Goal: Contribute content: Contribute content

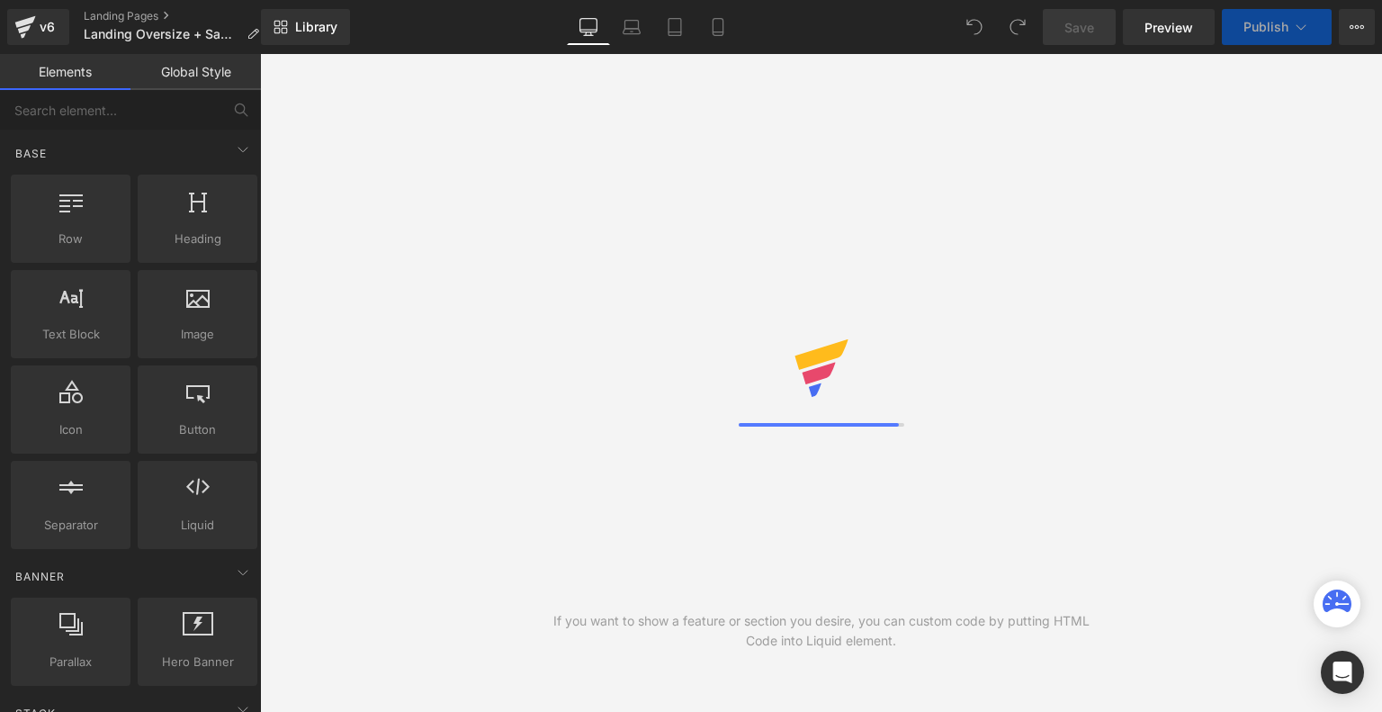
click at [719, 32] on icon at bounding box center [717, 32] width 10 height 0
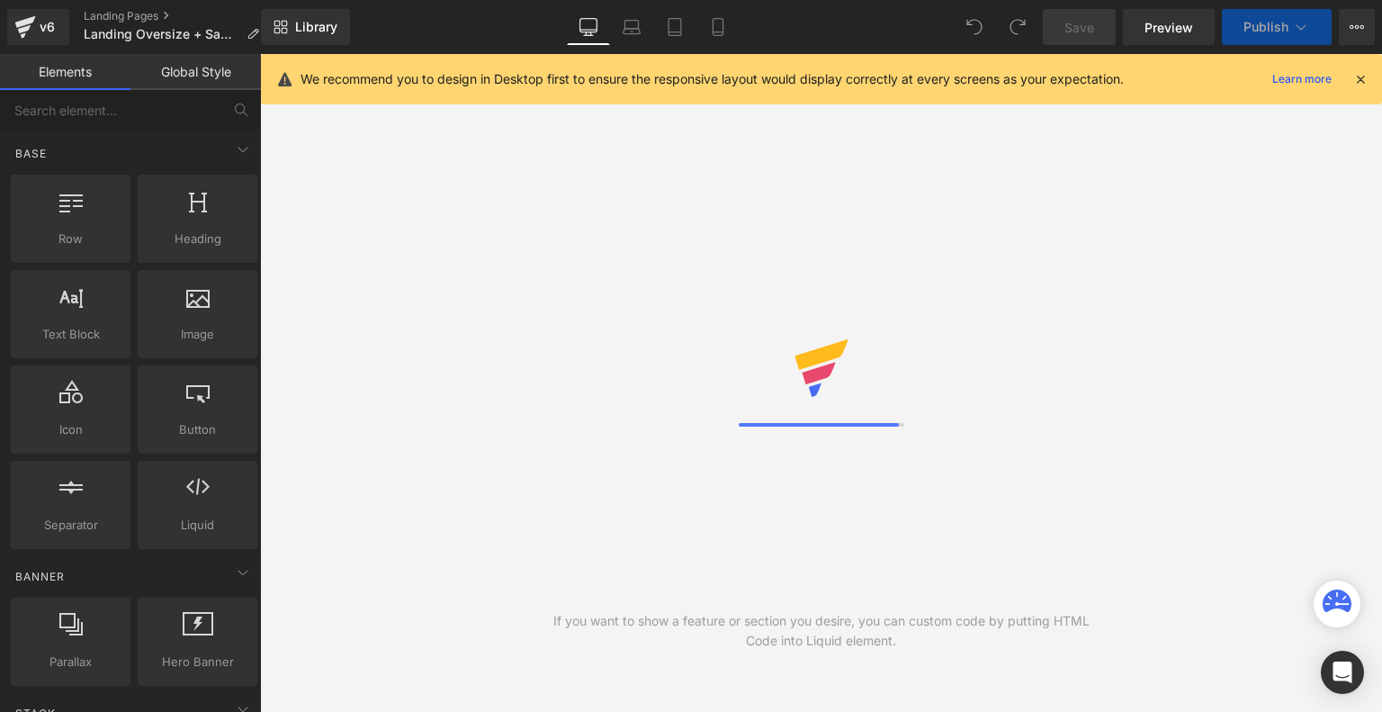
click at [719, 32] on icon at bounding box center [717, 32] width 10 height 0
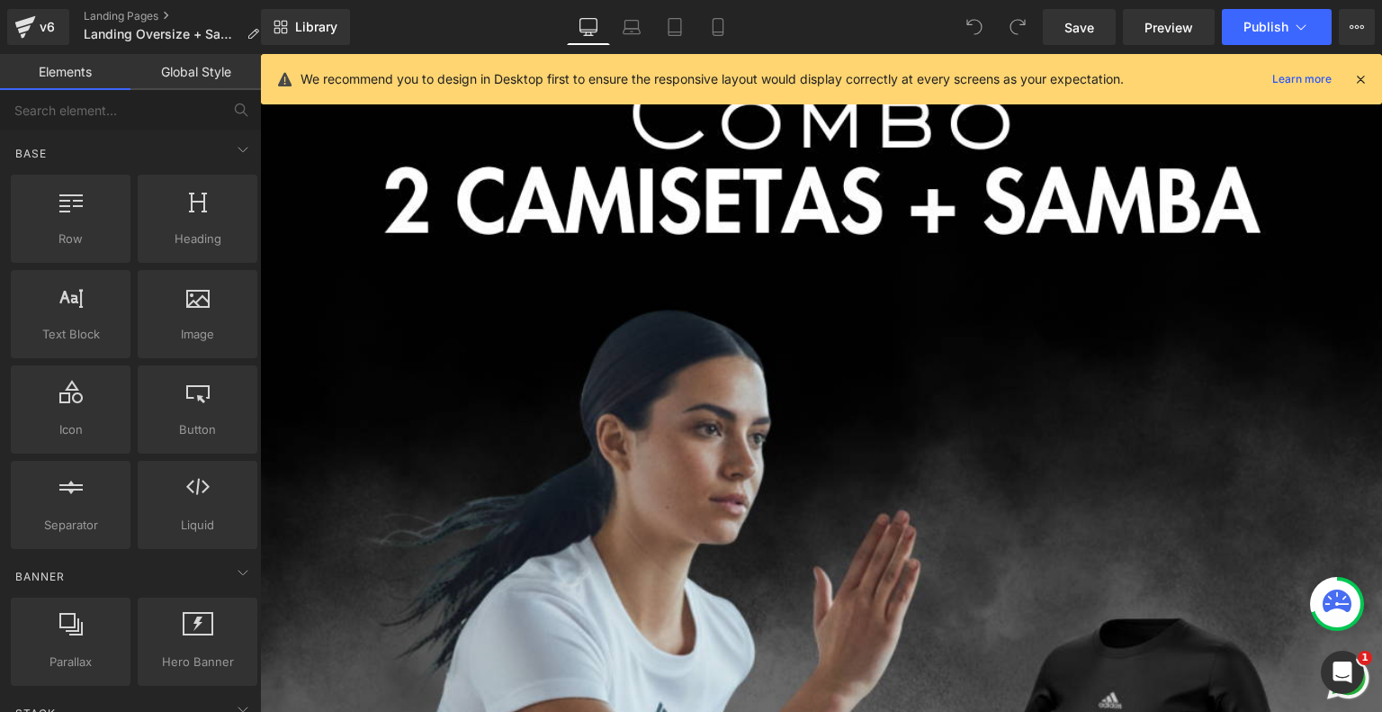
click at [1362, 78] on icon at bounding box center [1360, 79] width 16 height 16
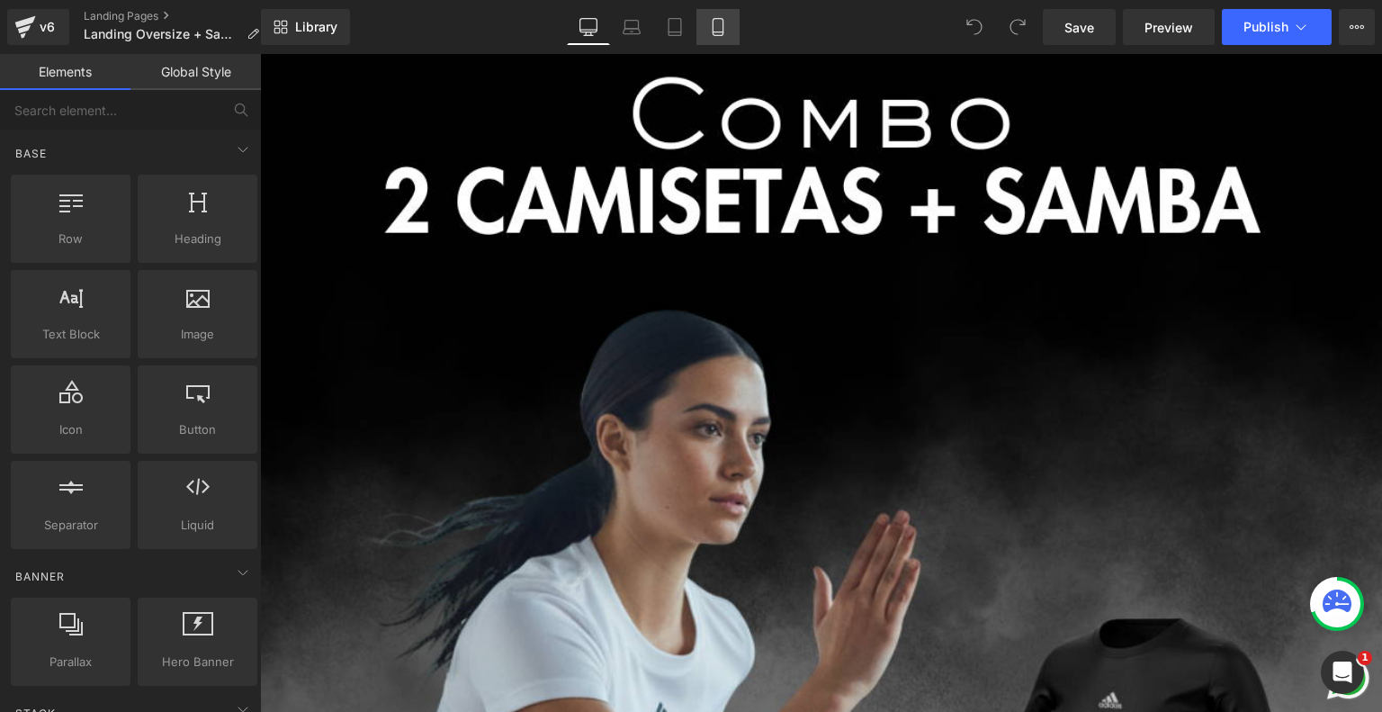
click at [721, 30] on icon at bounding box center [718, 27] width 18 height 18
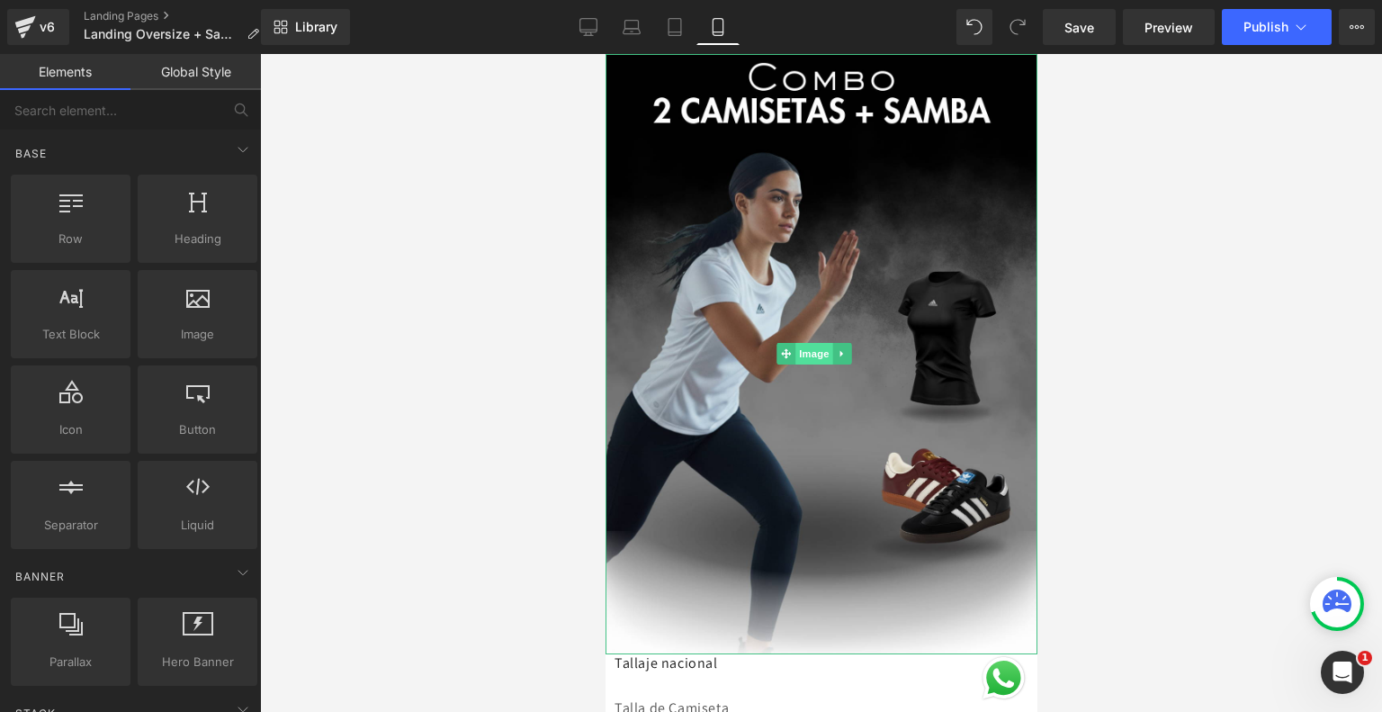
click at [816, 343] on span "Image" at bounding box center [814, 354] width 38 height 22
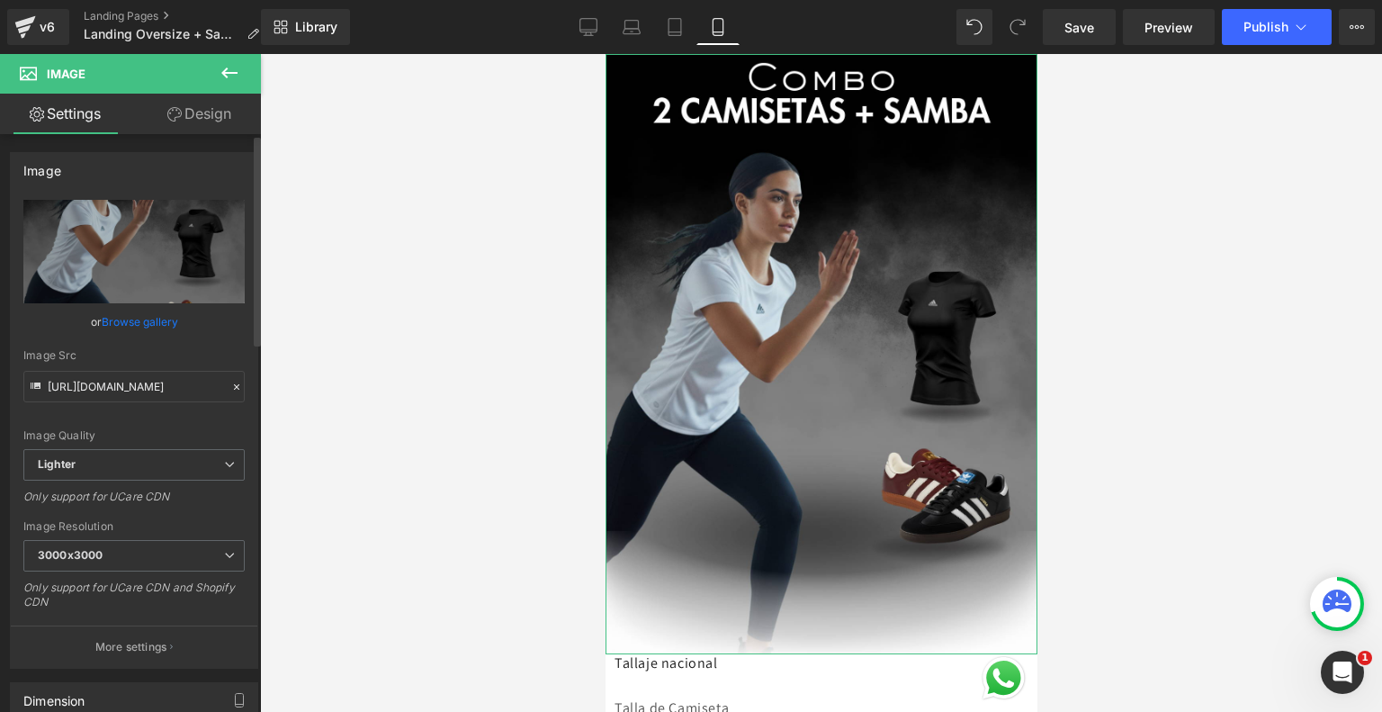
click at [148, 324] on link "Browse gallery" at bounding box center [140, 321] width 76 height 31
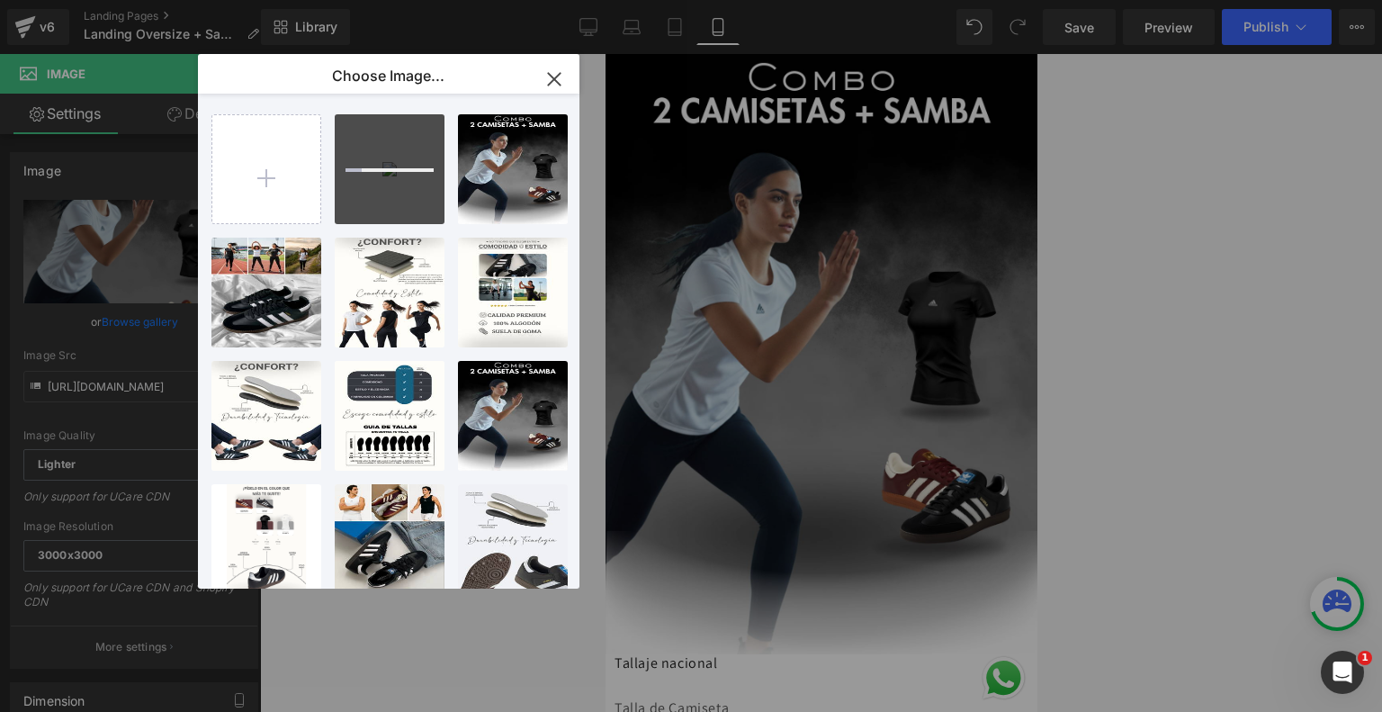
type input "C:\fakepath\ezgif-33297d05ad7a59.gif"
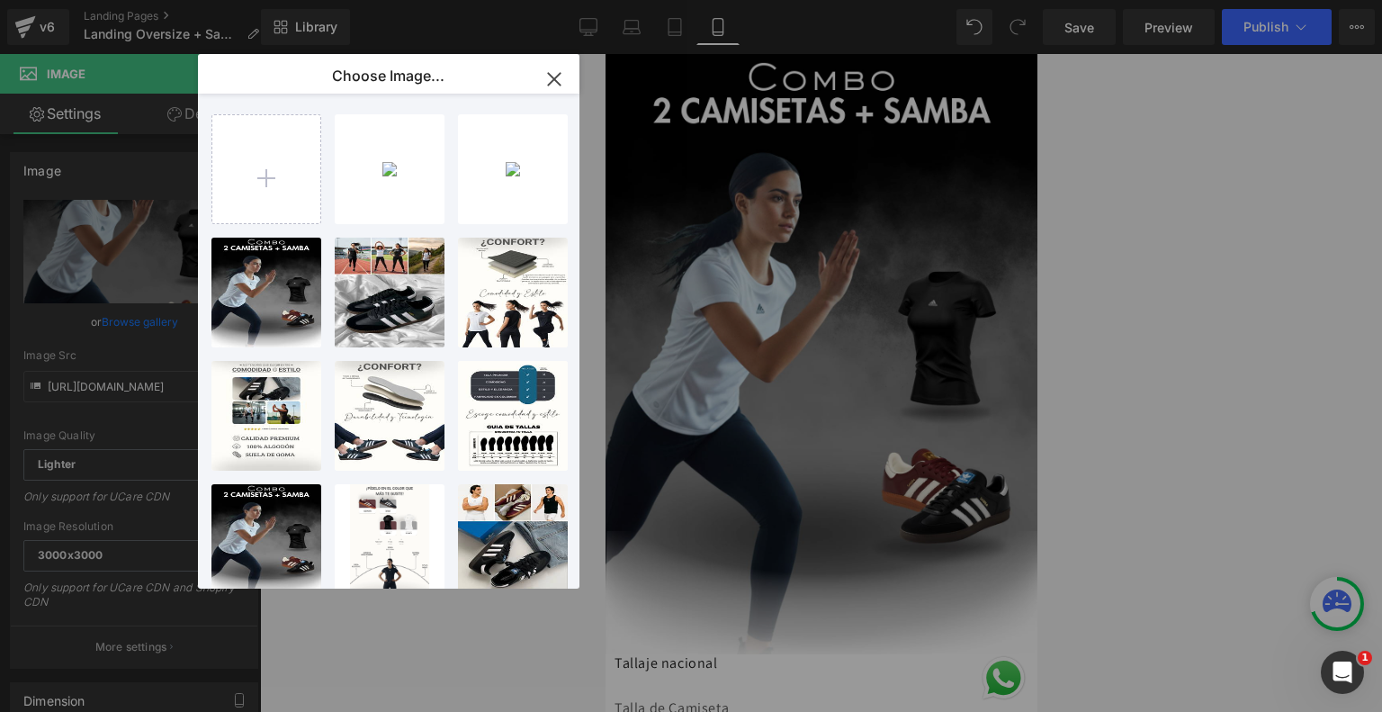
type input "C:\fakepath\6.png"
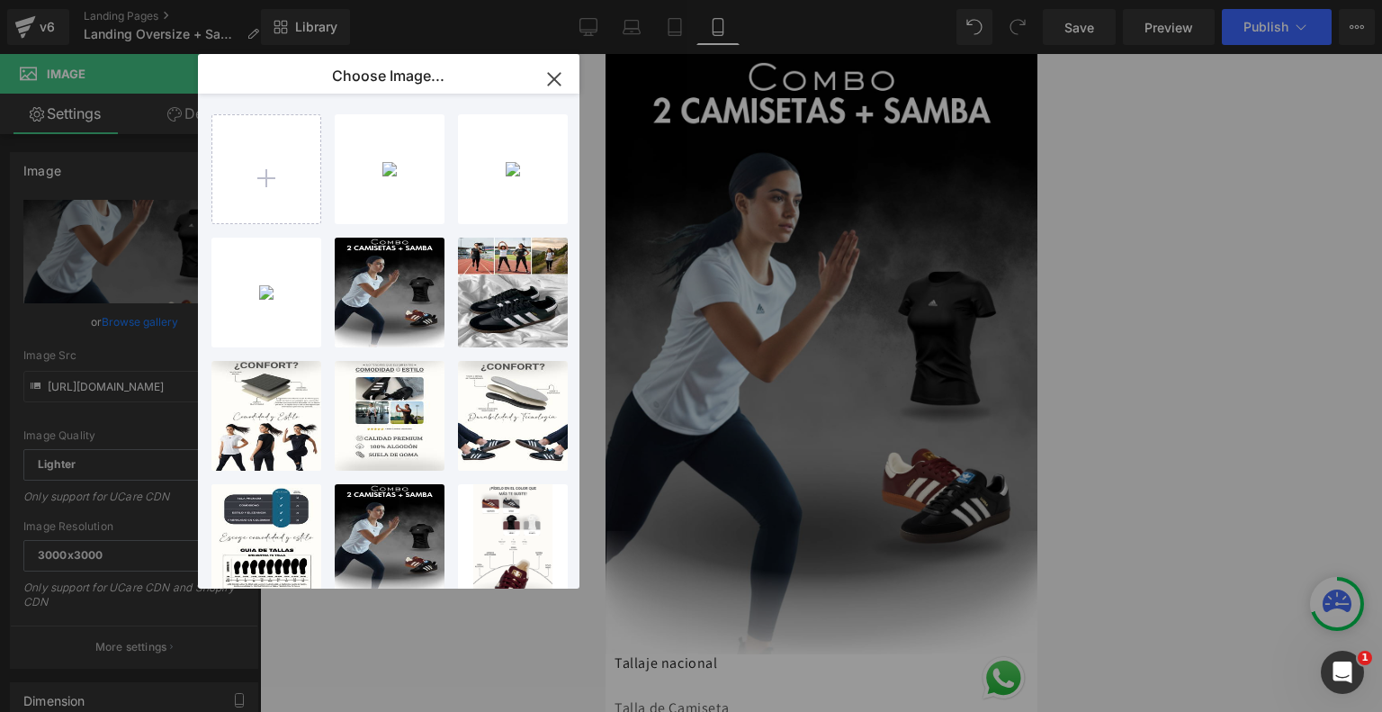
type input "C:\fakepath\7.png"
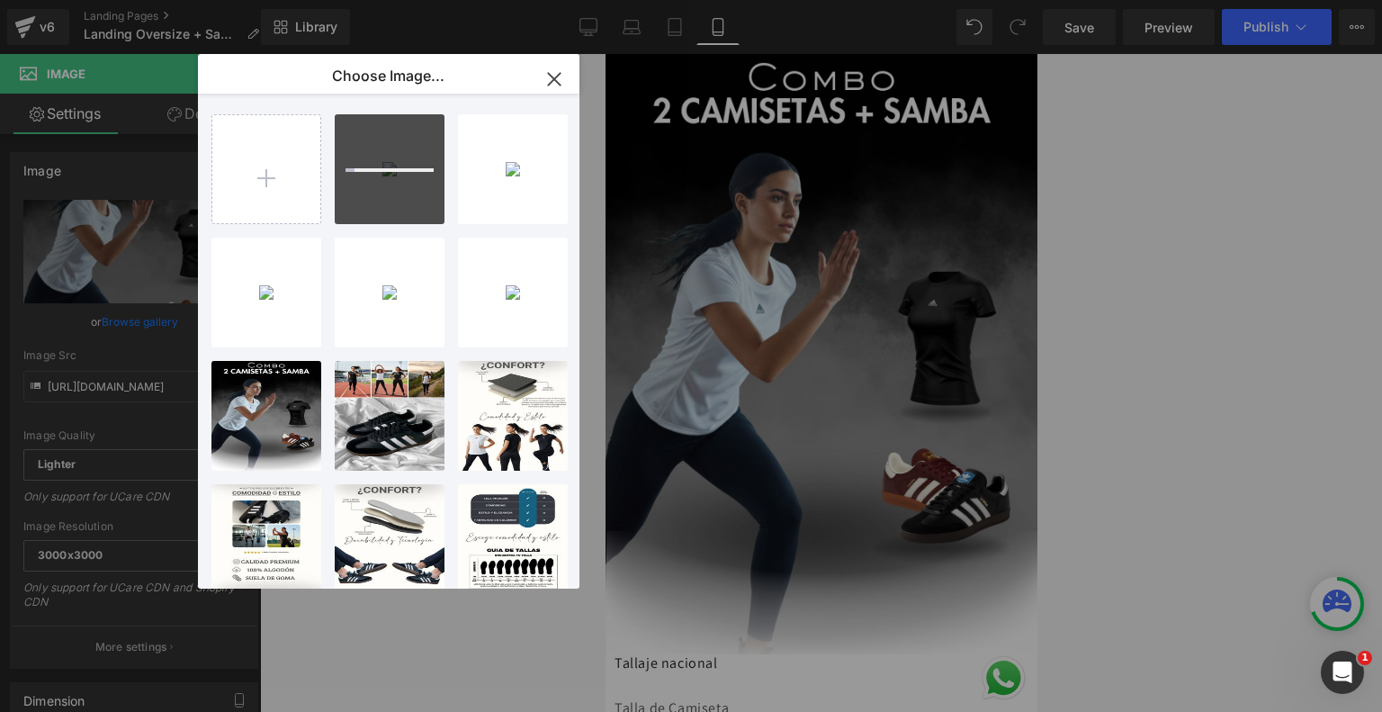
type input "C:\fakepath\9.png"
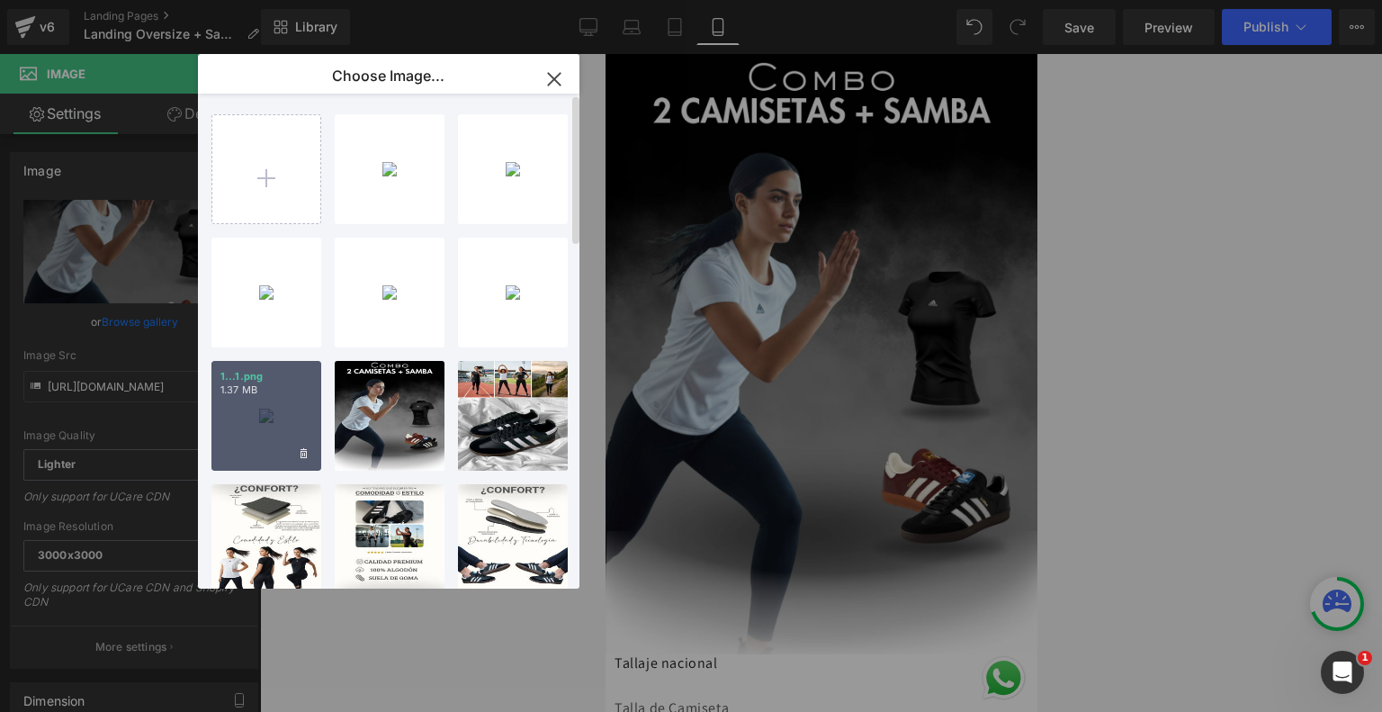
click at [252, 418] on div "1...1.png 1.37 MB" at bounding box center [266, 416] width 110 height 110
type input "[URL][DOMAIN_NAME]"
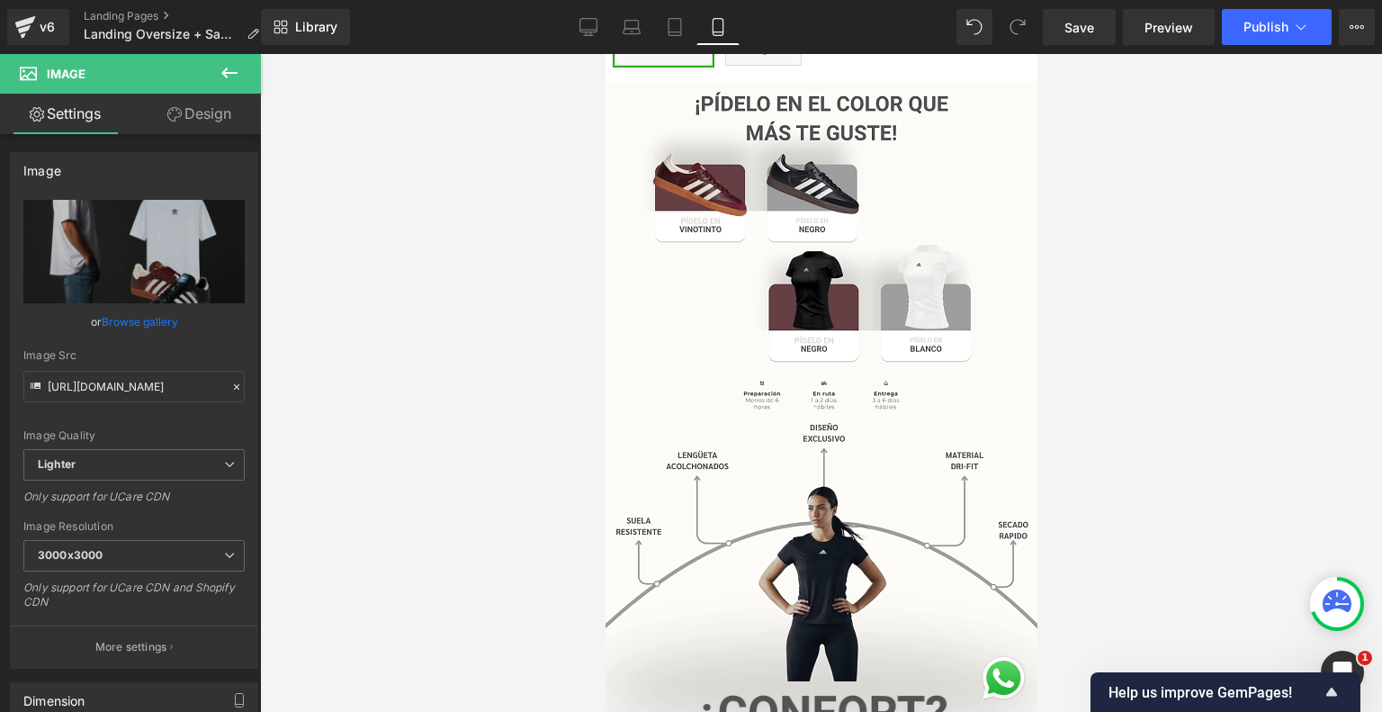
scroll to position [907, 0]
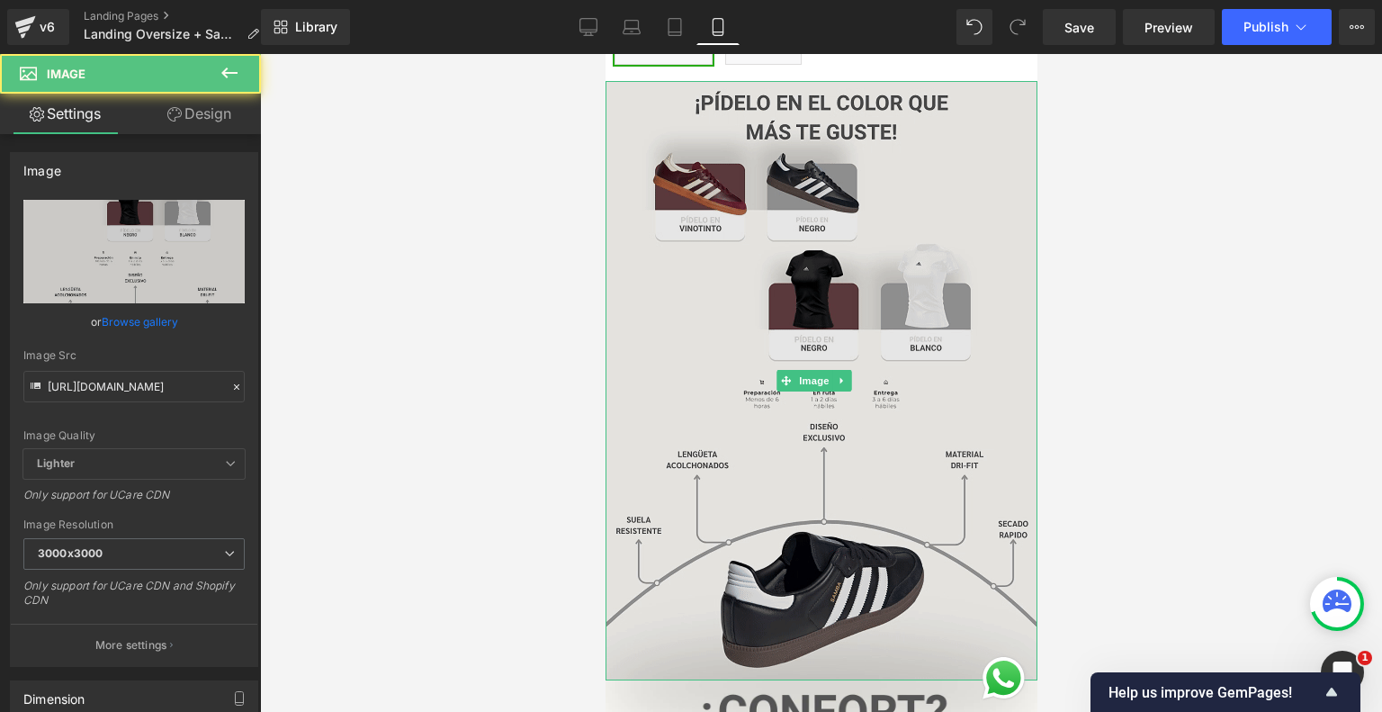
click at [836, 407] on img at bounding box center [820, 380] width 432 height 599
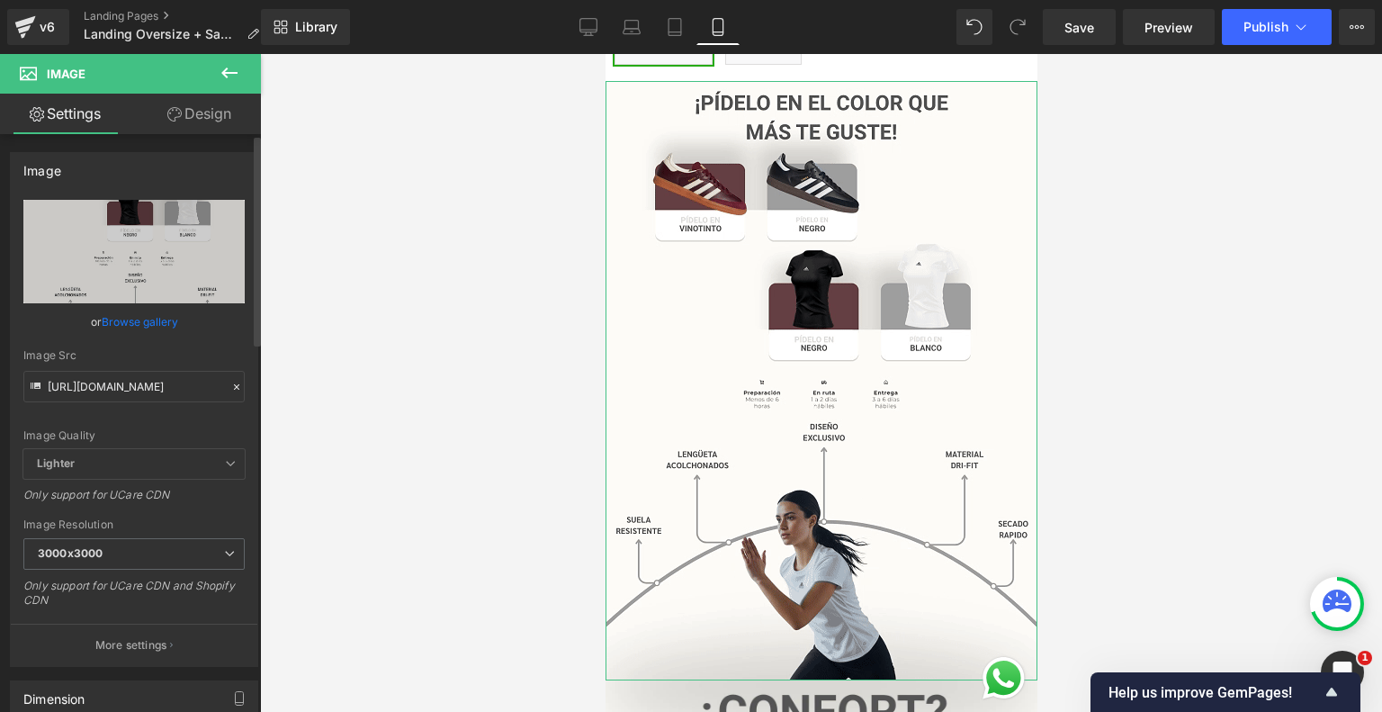
click at [137, 321] on link "Browse gallery" at bounding box center [140, 321] width 76 height 31
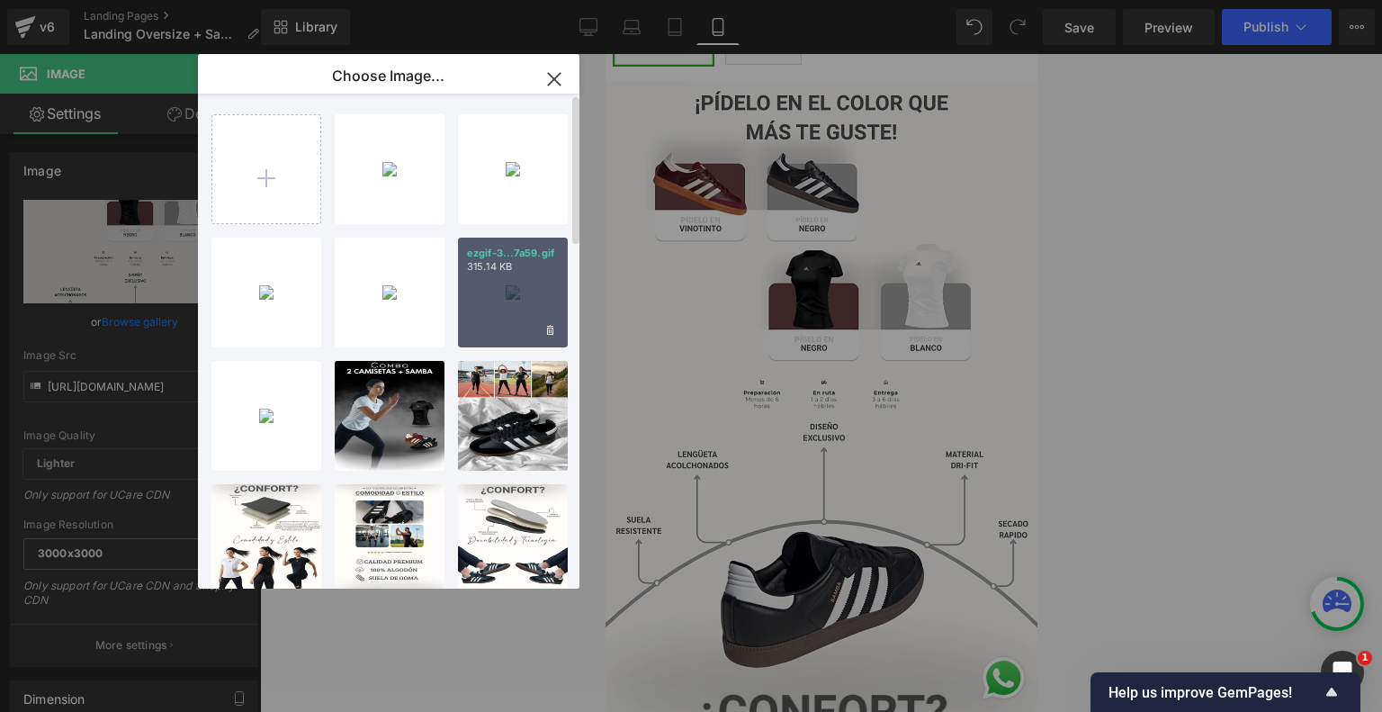
click at [524, 297] on div "ezgif-3...7a59.gif 315.14 KB" at bounding box center [513, 292] width 110 height 110
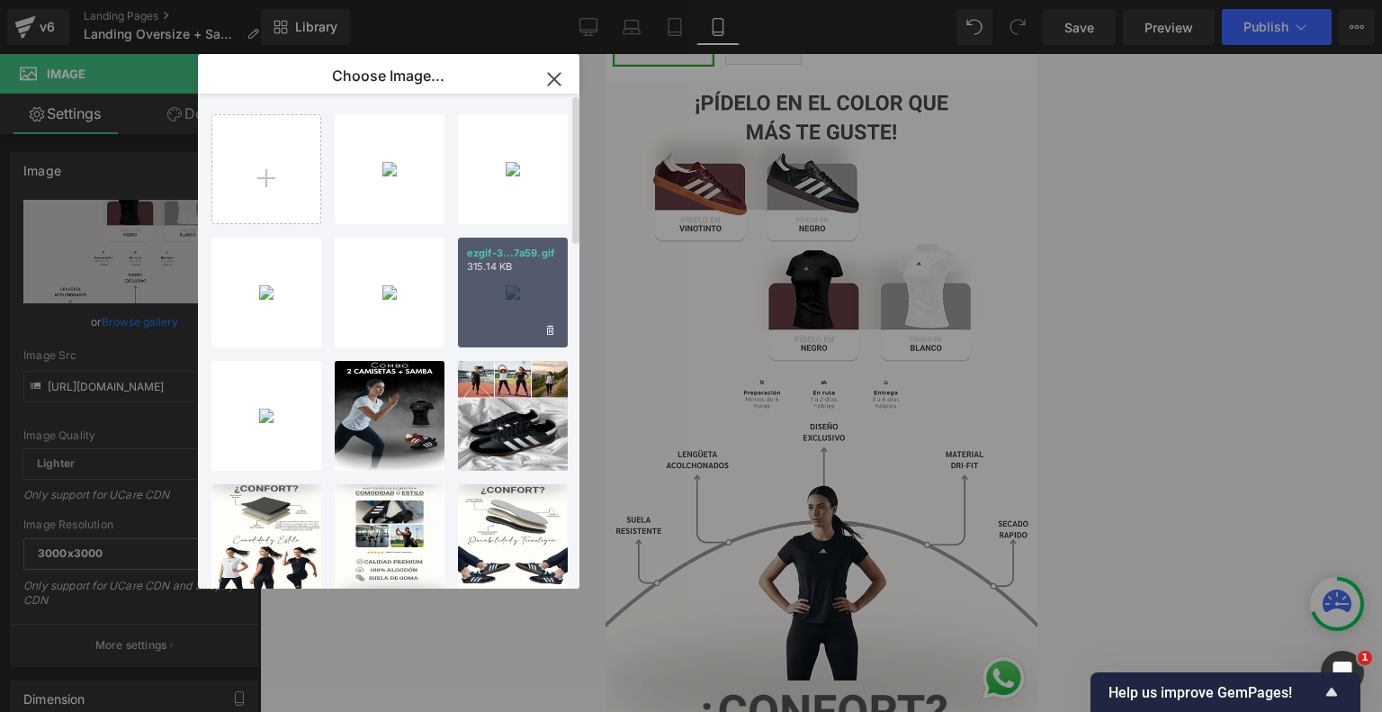
type input "[URL][DOMAIN_NAME]"
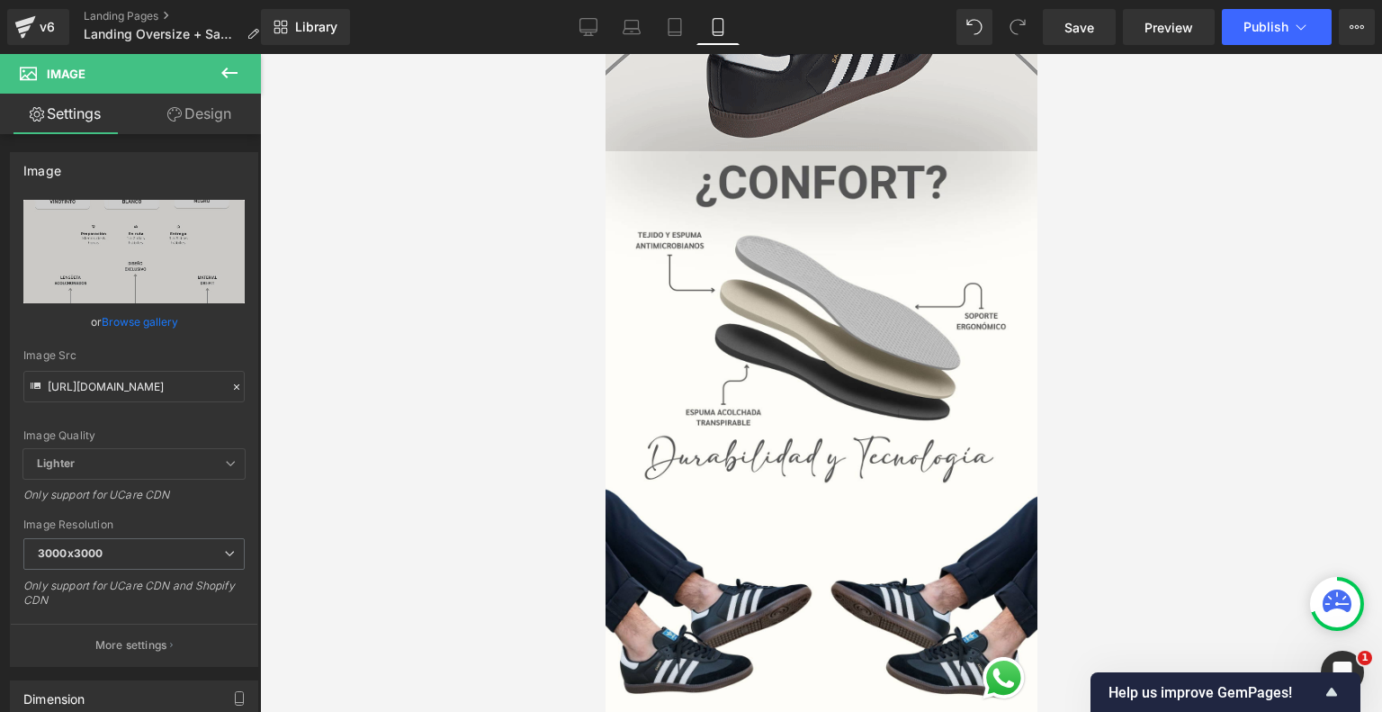
scroll to position [1436, 0]
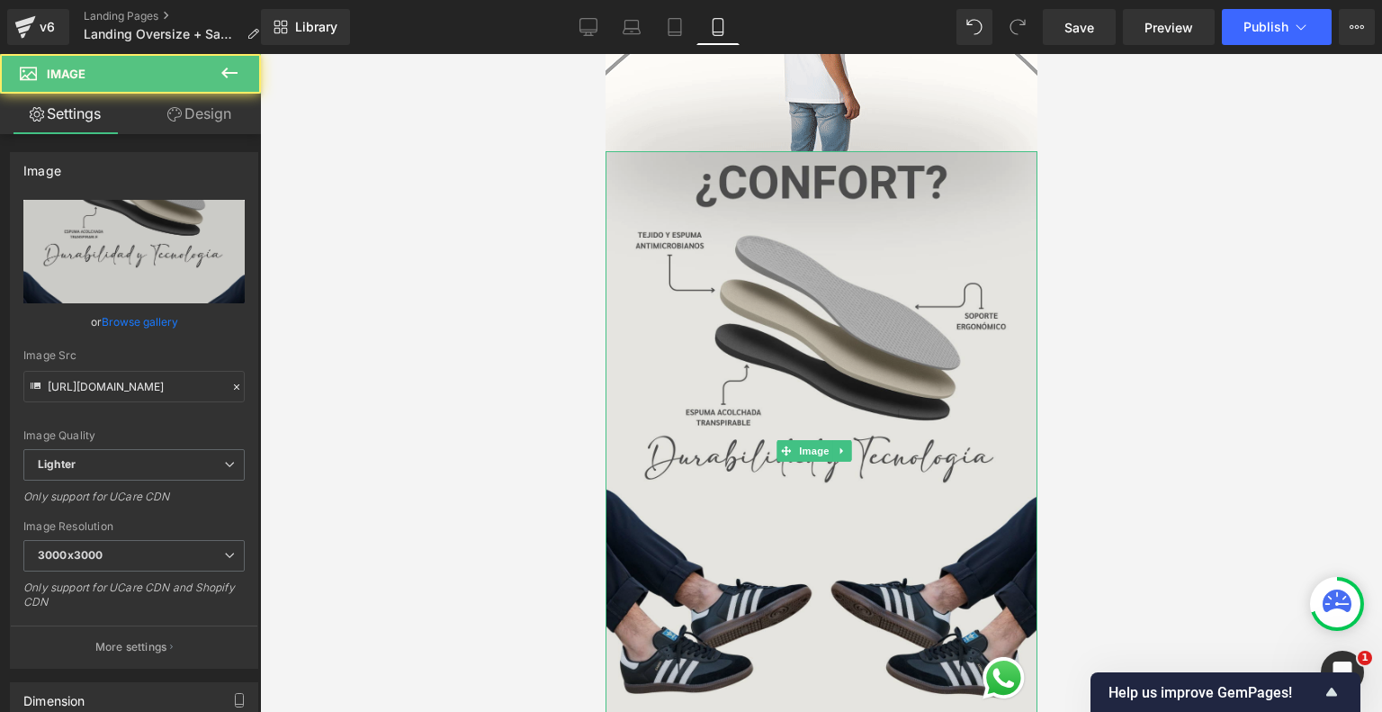
click at [785, 395] on div "Image" at bounding box center [820, 451] width 432 height 600
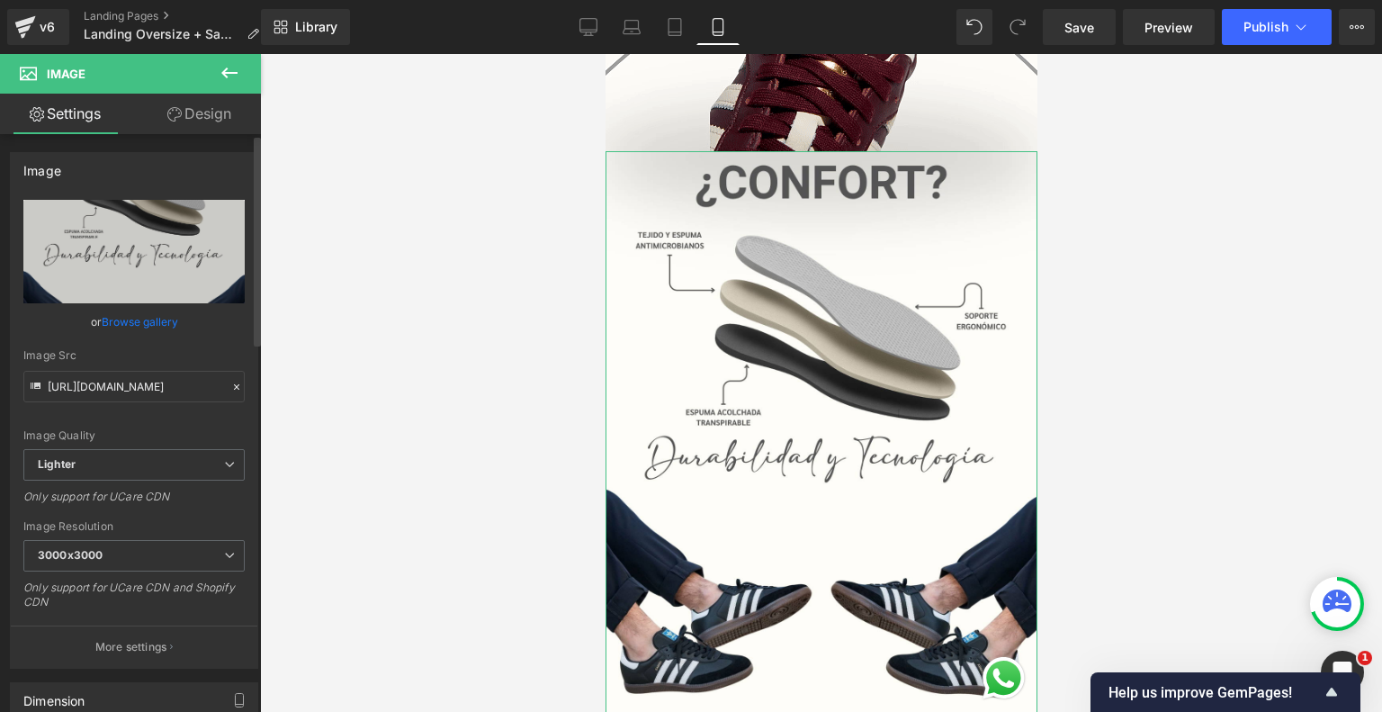
click at [137, 323] on link "Browse gallery" at bounding box center [140, 321] width 76 height 31
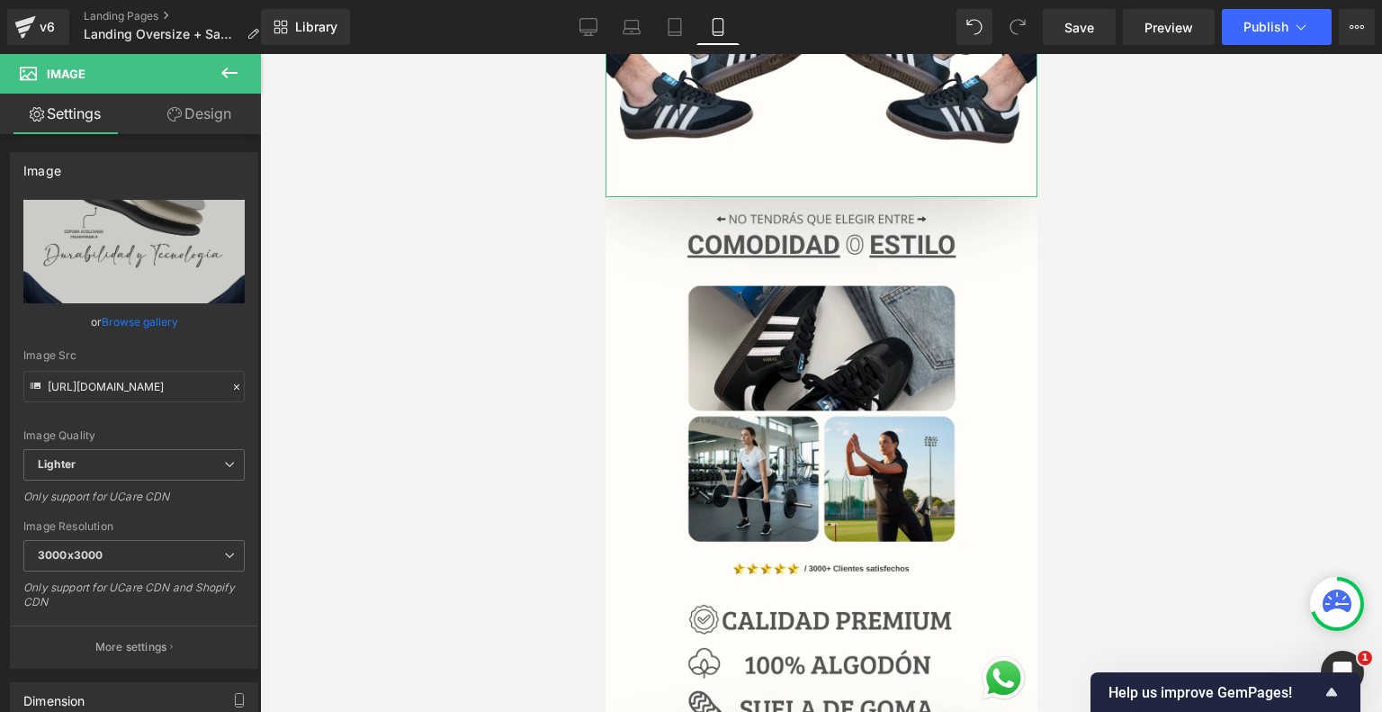
scroll to position [1972, 0]
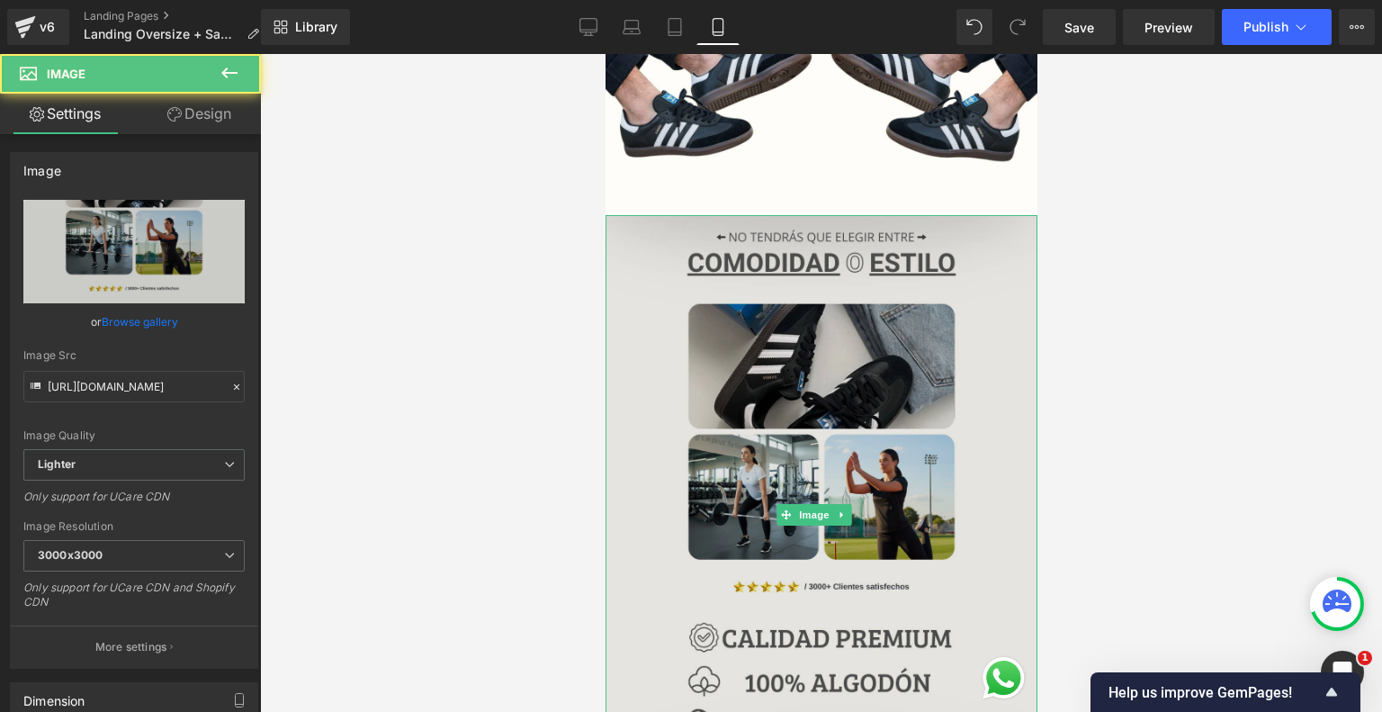
click at [854, 431] on img at bounding box center [820, 515] width 432 height 600
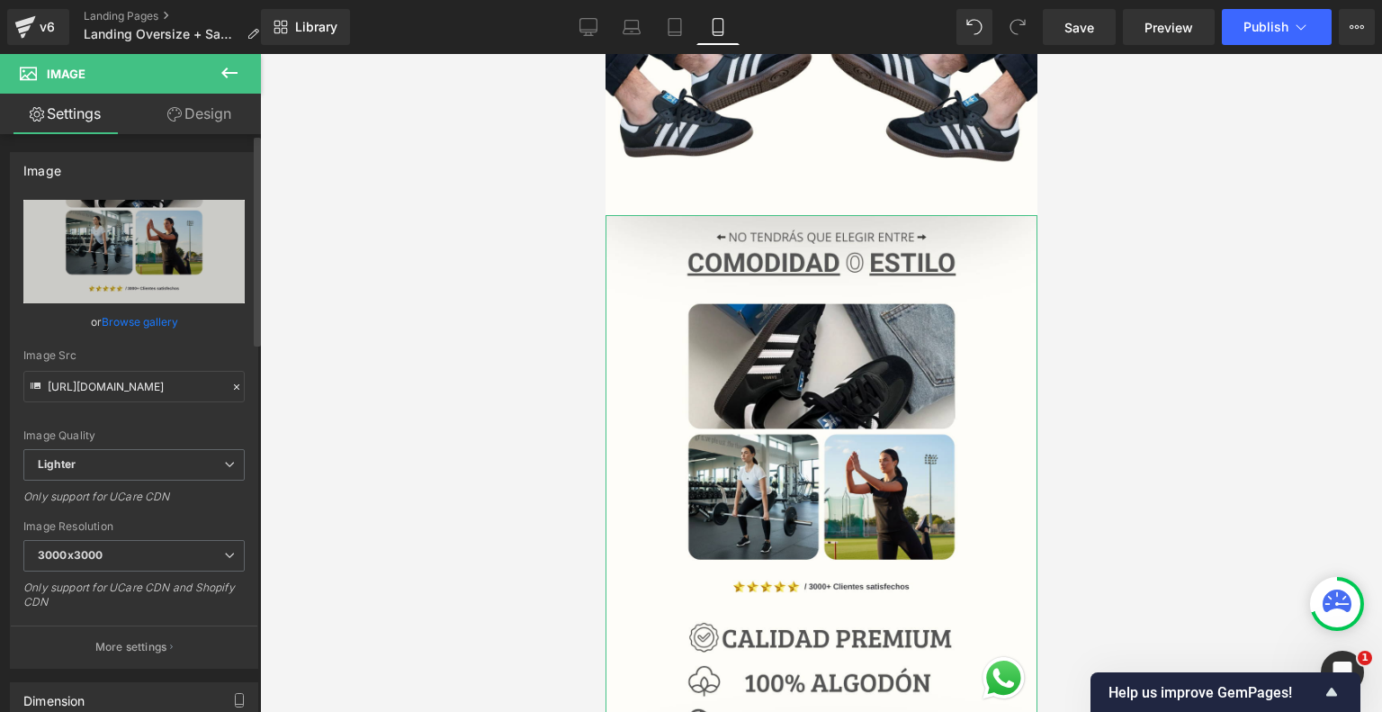
click at [159, 323] on link "Browse gallery" at bounding box center [140, 321] width 76 height 31
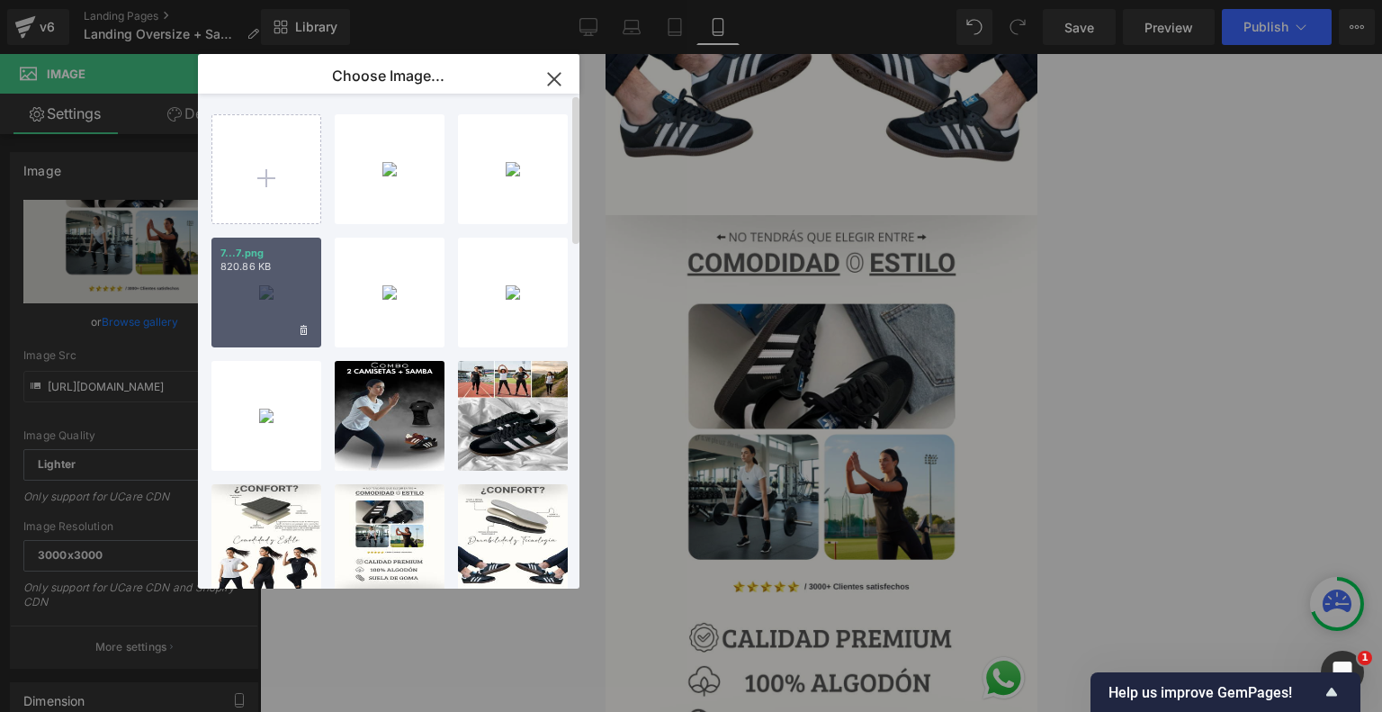
click at [281, 299] on div "7...7.png 820.86 KB" at bounding box center [266, 292] width 110 height 110
type input "[URL][DOMAIN_NAME]"
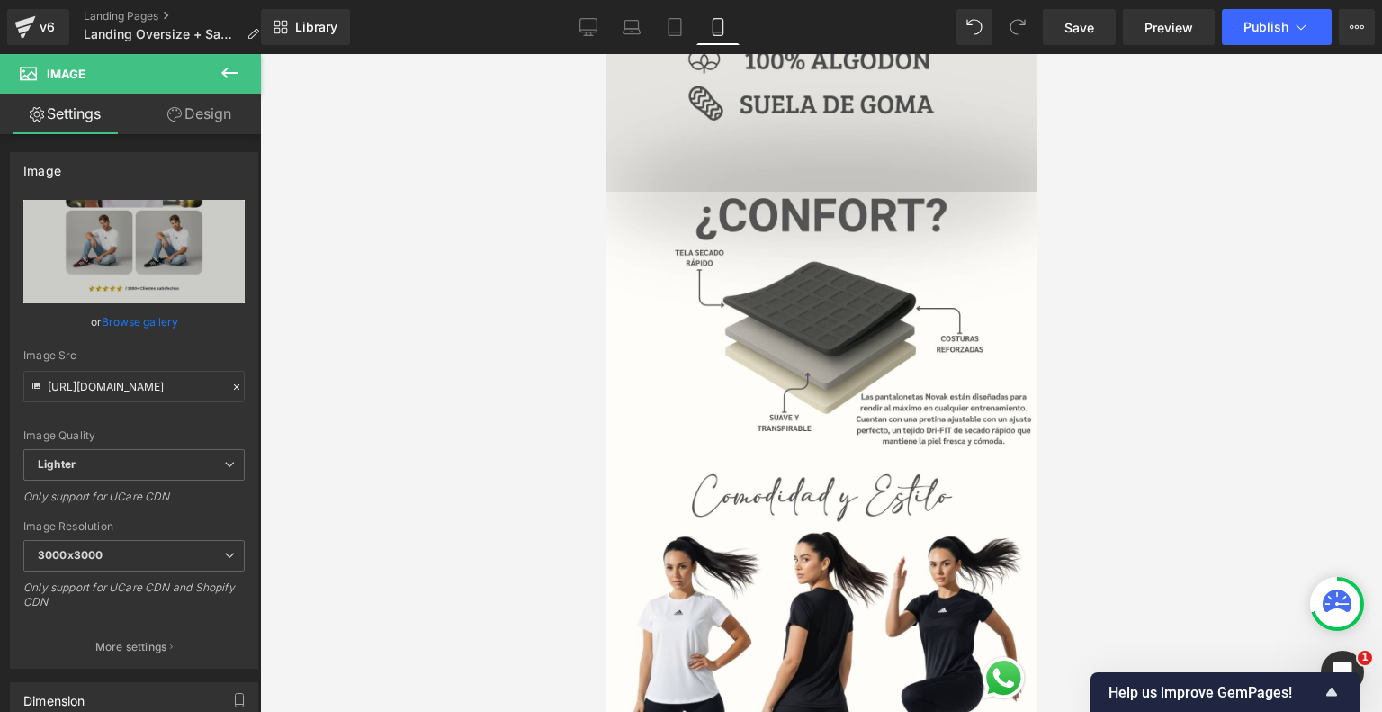
scroll to position [2598, 0]
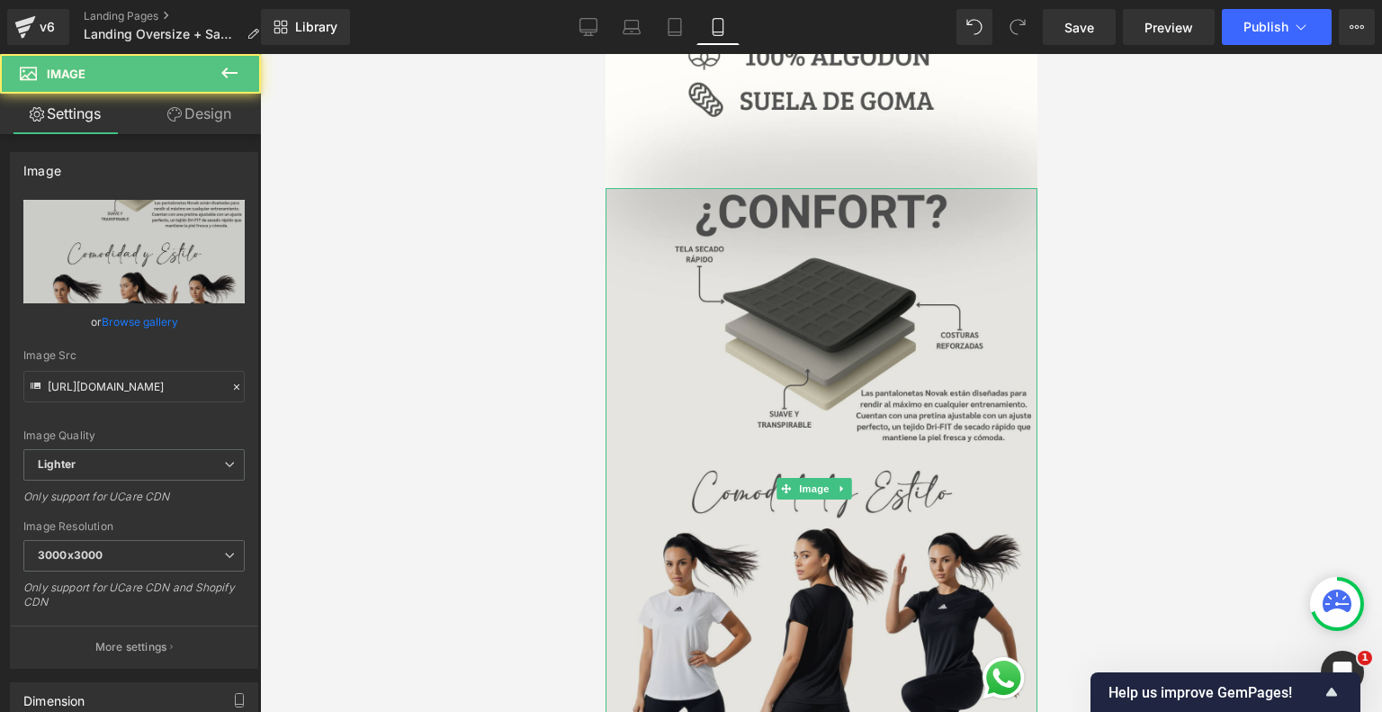
click at [773, 355] on img at bounding box center [820, 488] width 432 height 600
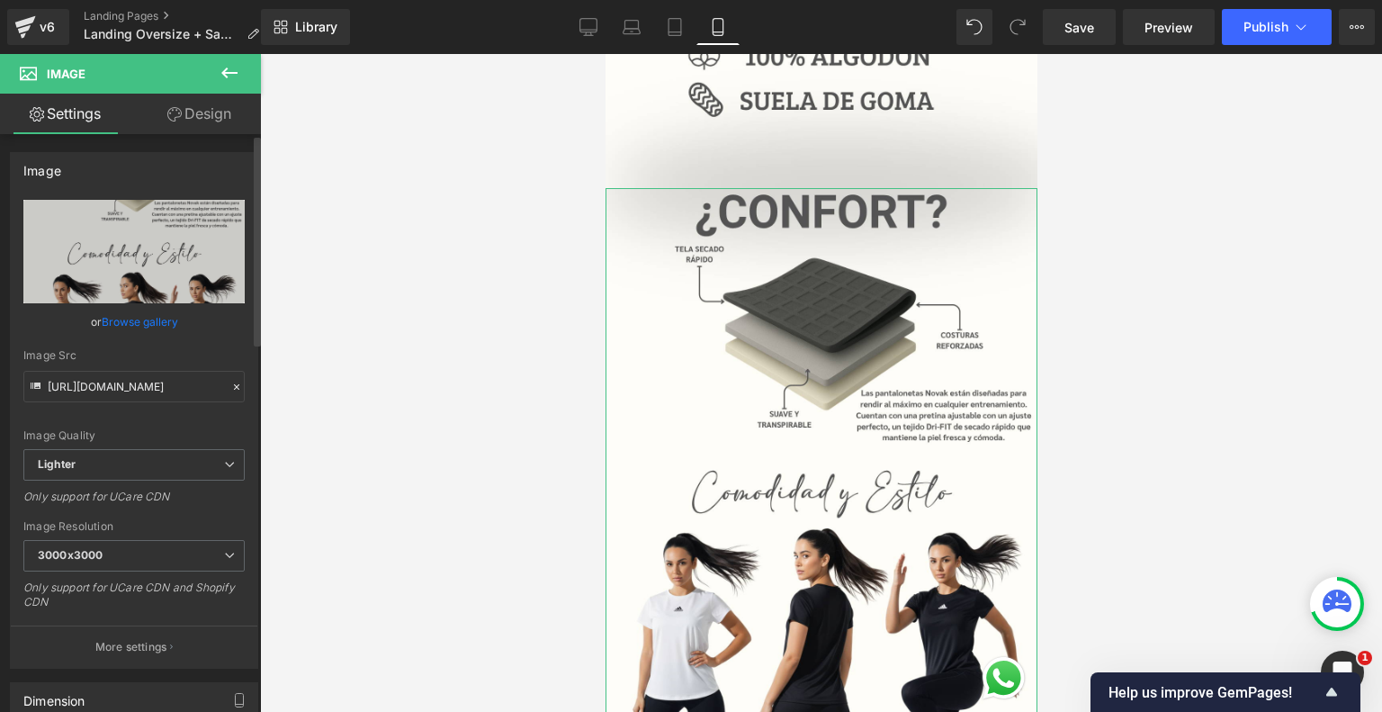
click at [140, 312] on link "Browse gallery" at bounding box center [140, 321] width 76 height 31
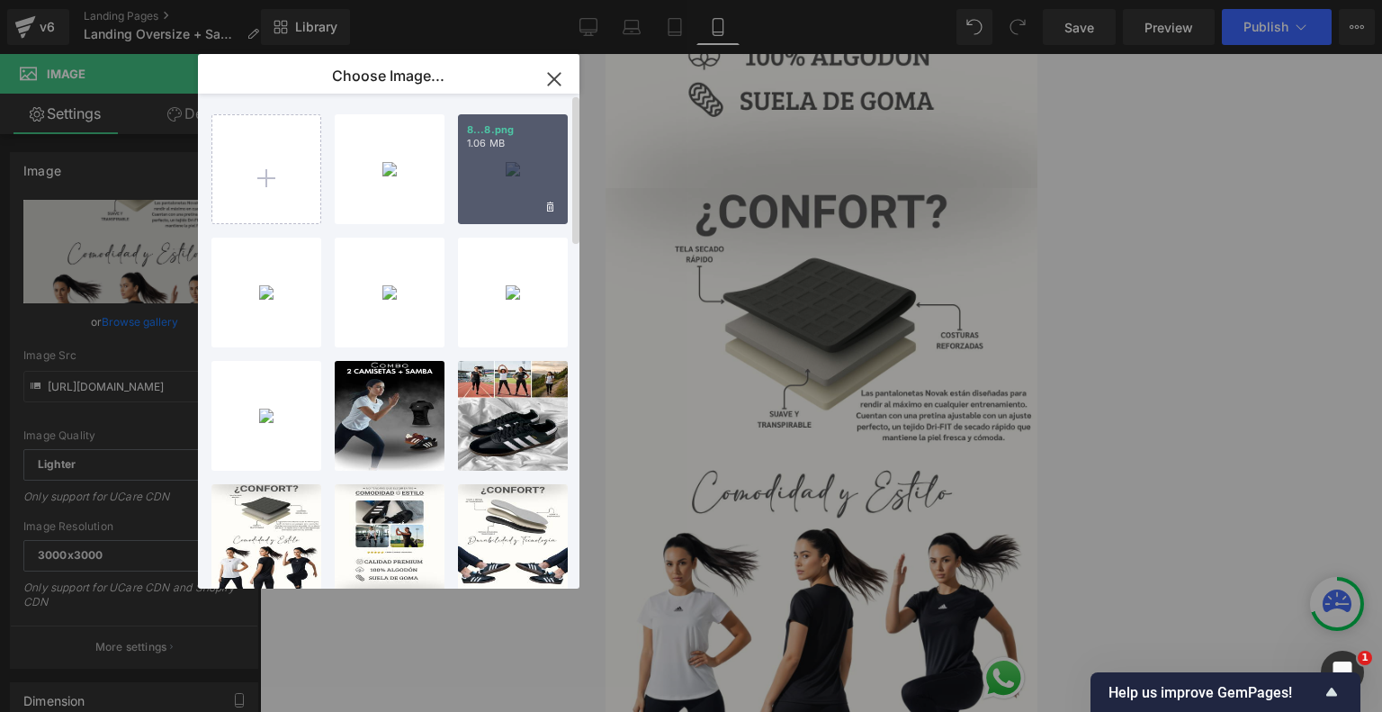
click at [510, 151] on div "8...8.png 1.06 MB" at bounding box center [513, 169] width 110 height 110
type input "[URL][DOMAIN_NAME]"
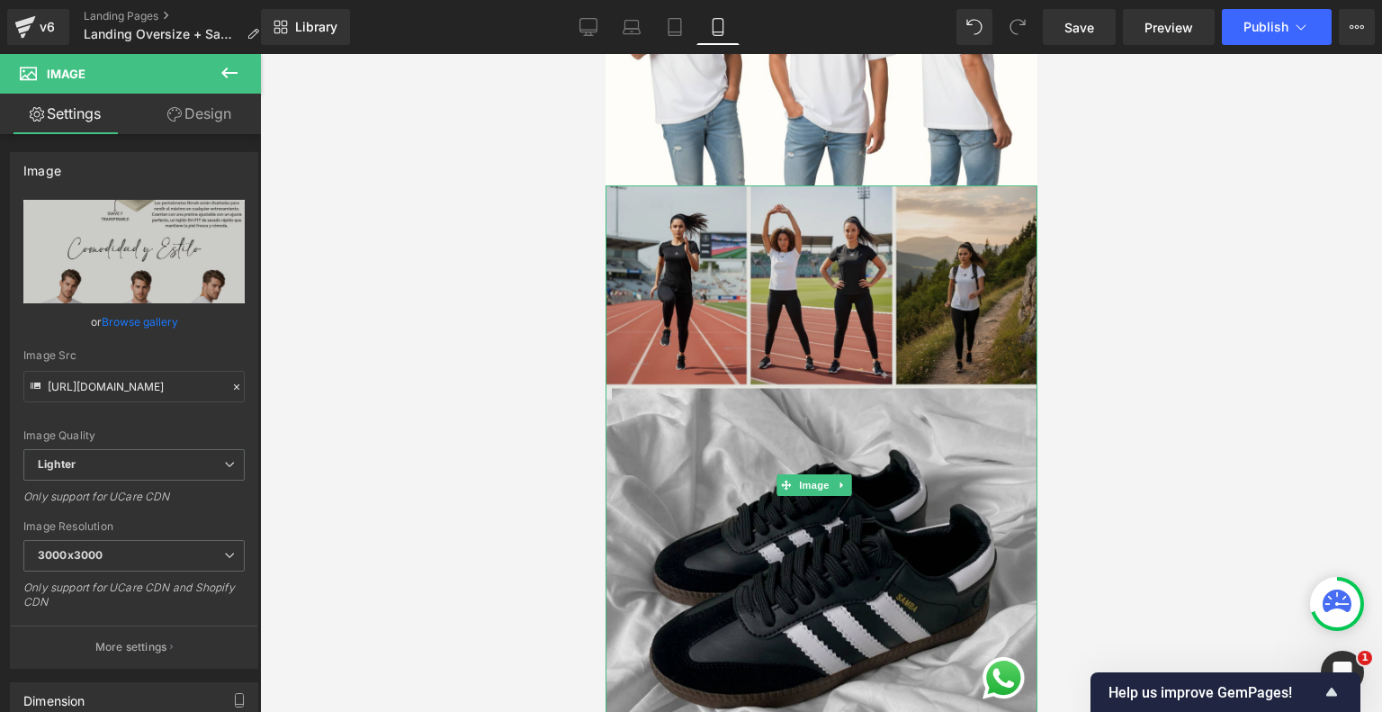
scroll to position [3201, 0]
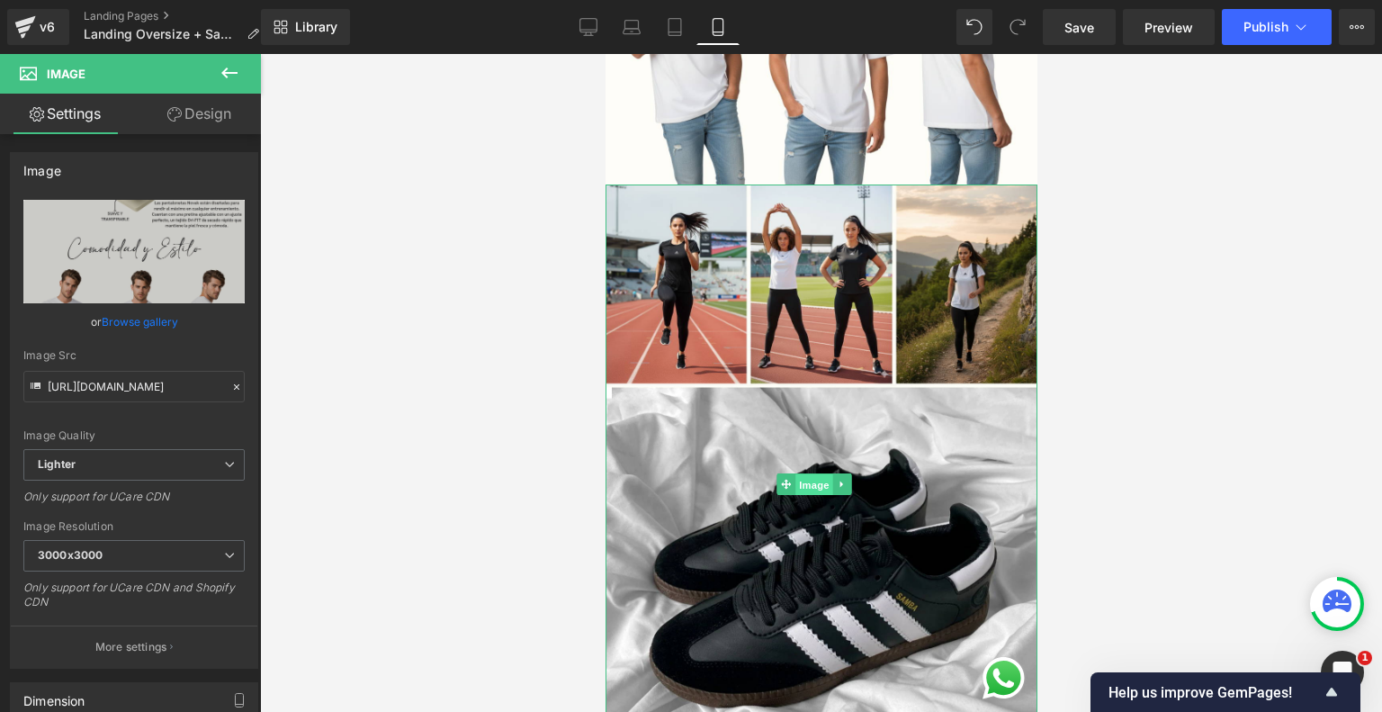
click at [816, 474] on span "Image" at bounding box center [814, 485] width 38 height 22
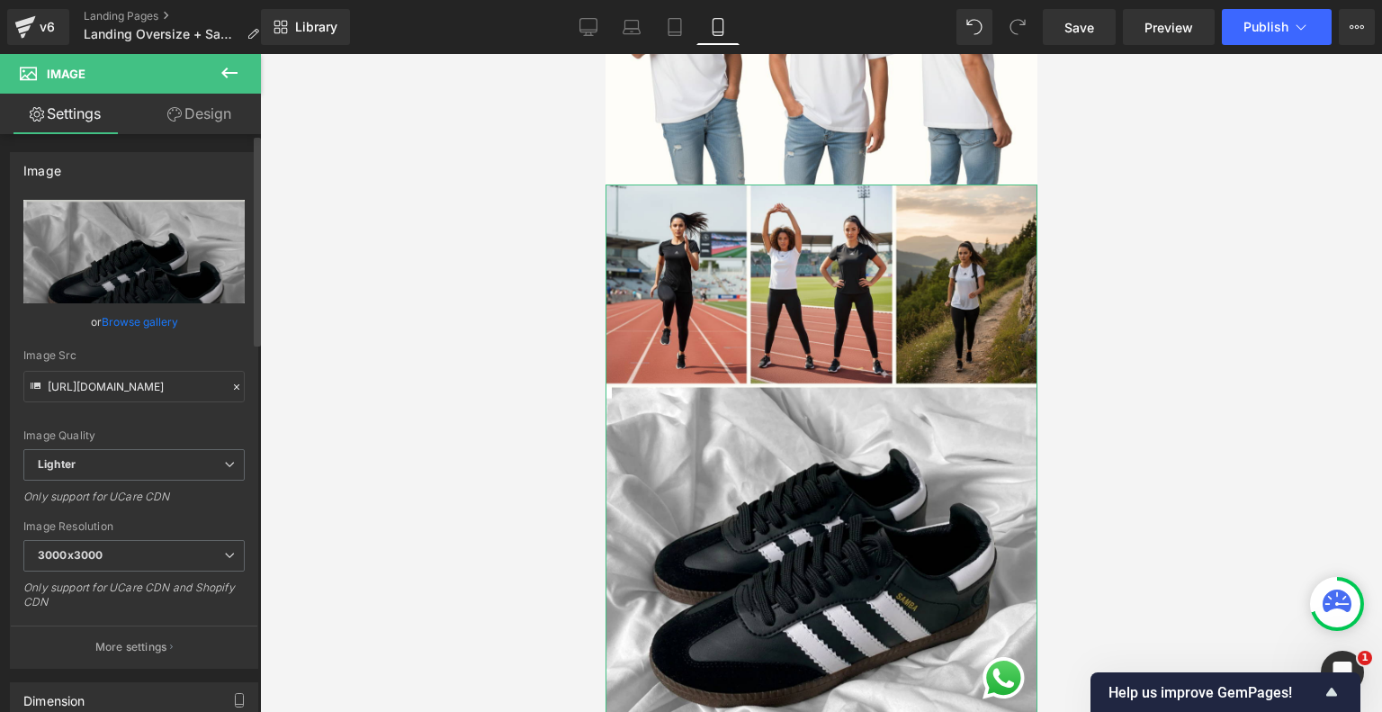
click at [147, 327] on link "Browse gallery" at bounding box center [140, 321] width 76 height 31
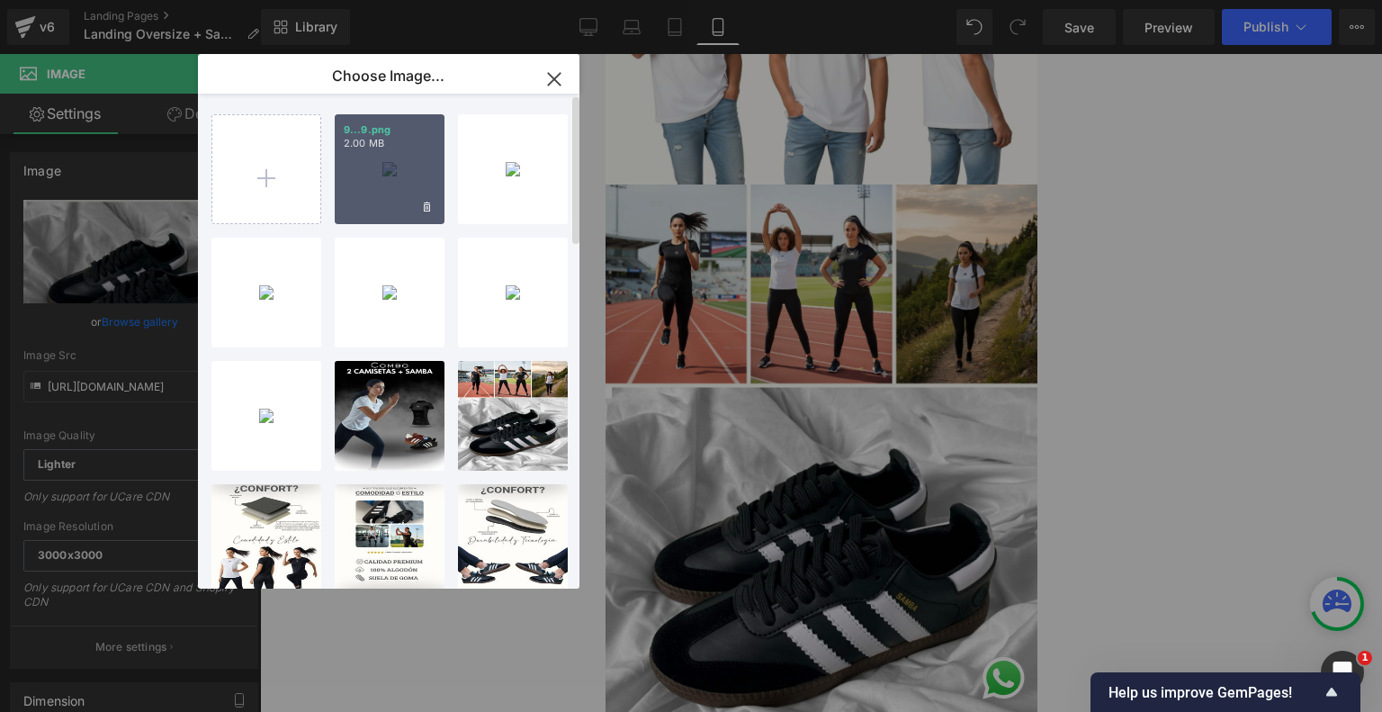
click at [389, 132] on p "9...9.png" at bounding box center [390, 129] width 92 height 13
type input "[URL][DOMAIN_NAME]"
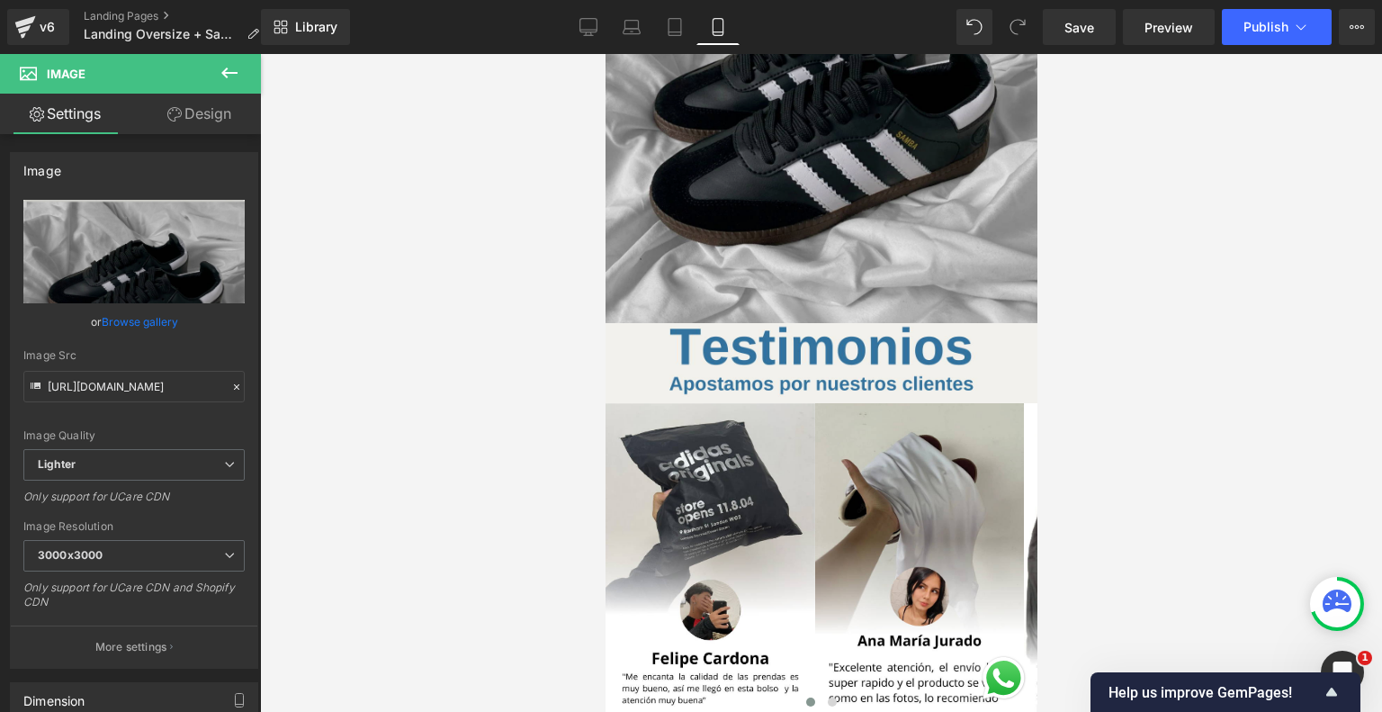
scroll to position [3666, 0]
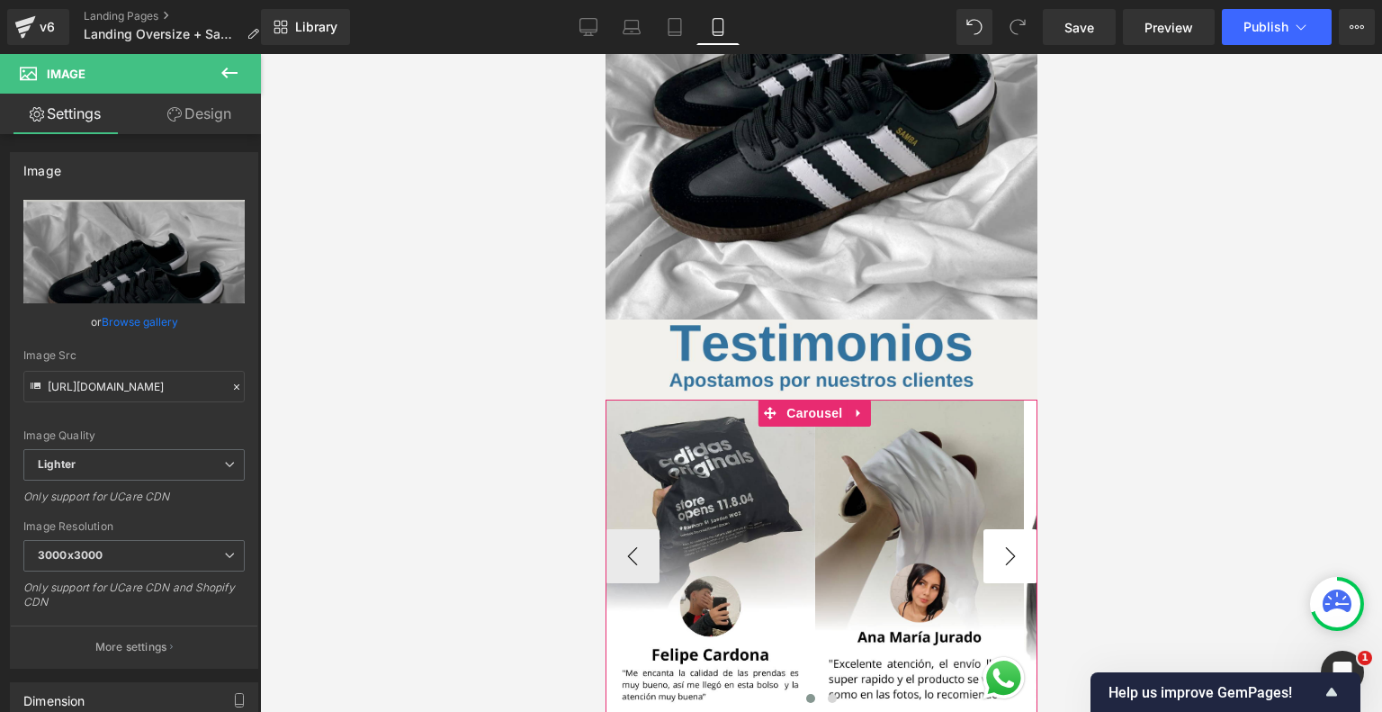
click at [1009, 529] on button "›" at bounding box center [1009, 556] width 54 height 54
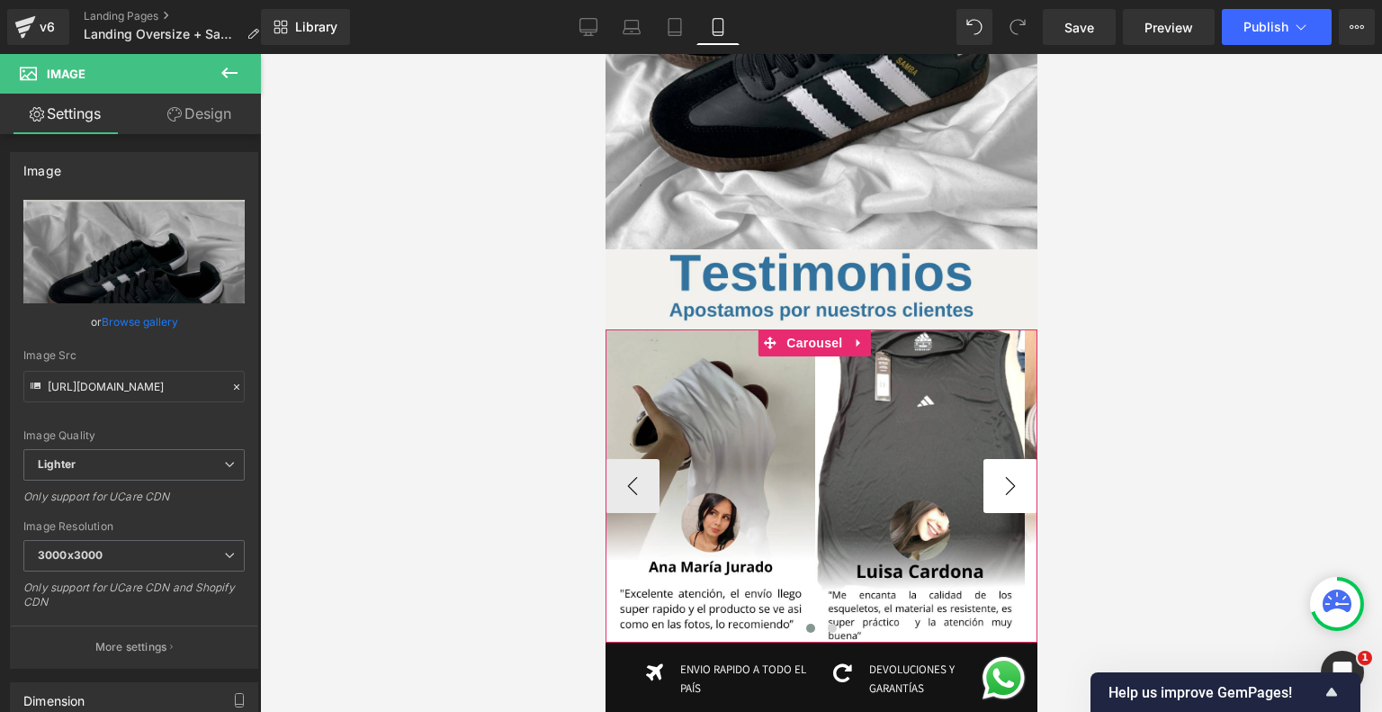
scroll to position [3735, 0]
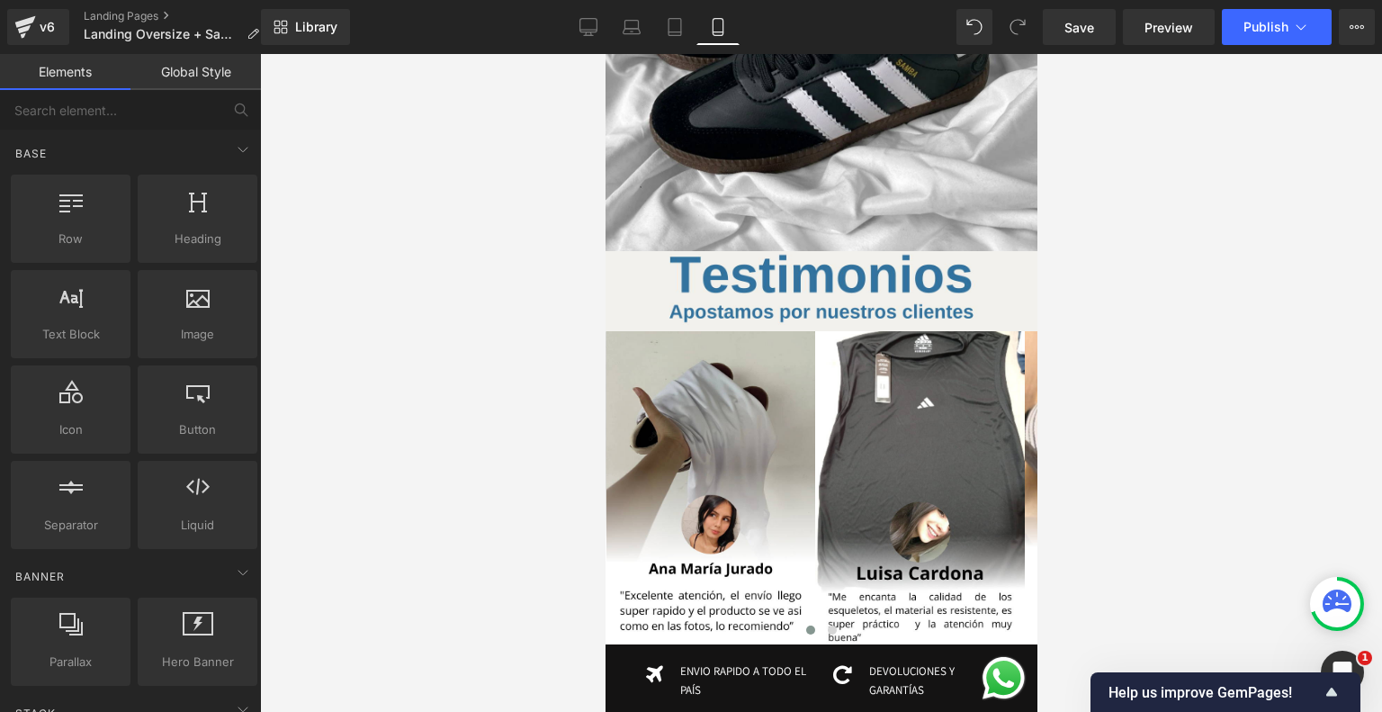
click at [1059, 427] on div at bounding box center [821, 383] width 1122 height 658
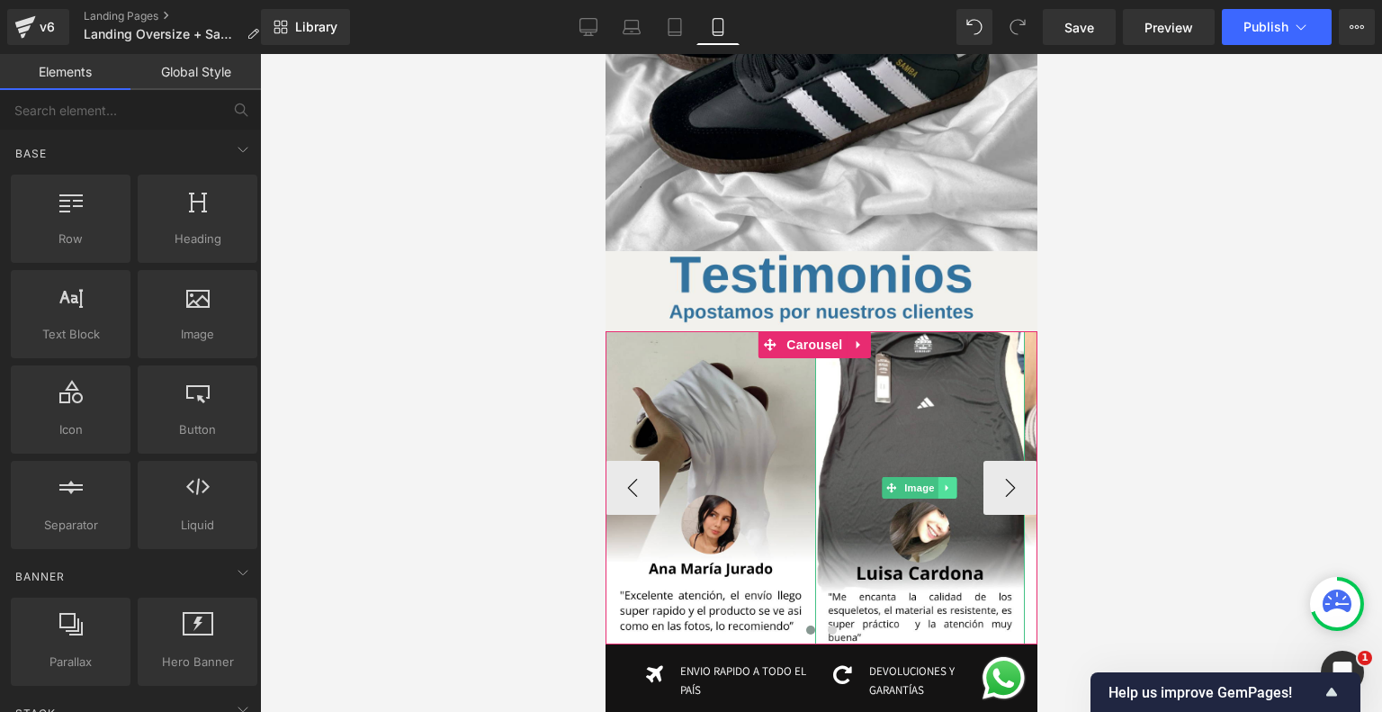
click at [947, 477] on link at bounding box center [946, 488] width 19 height 22
click at [954, 482] on icon at bounding box center [956, 487] width 10 height 10
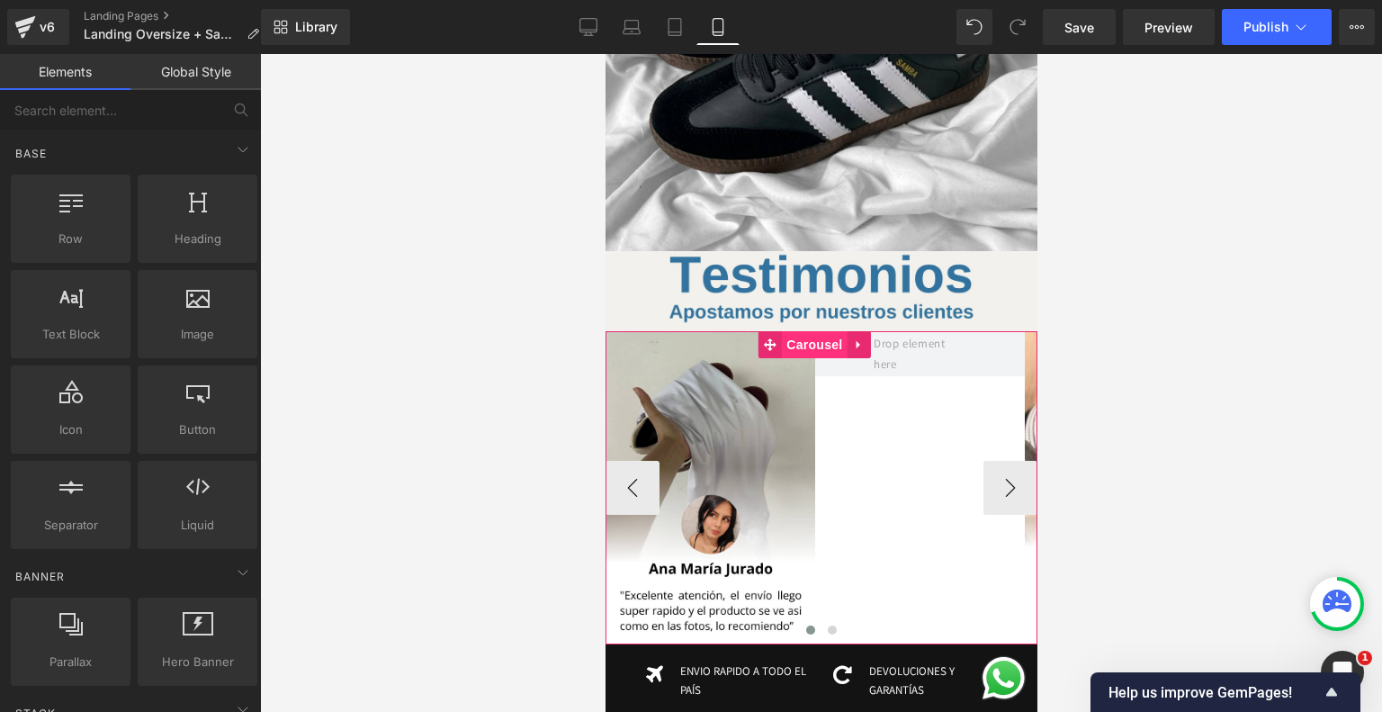
click at [814, 331] on span "Carousel" at bounding box center [813, 344] width 65 height 27
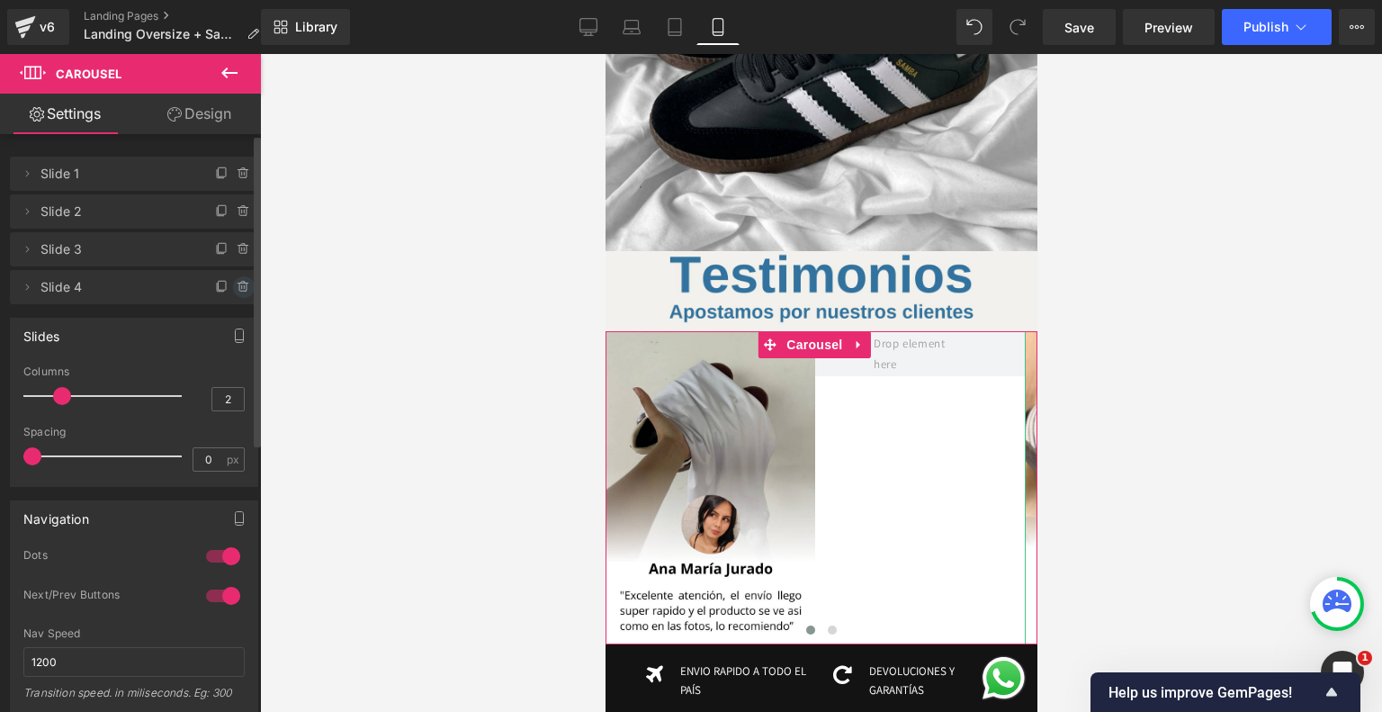
click at [245, 289] on span at bounding box center [244, 287] width 22 height 22
click at [228, 280] on button "Delete" at bounding box center [224, 287] width 57 height 23
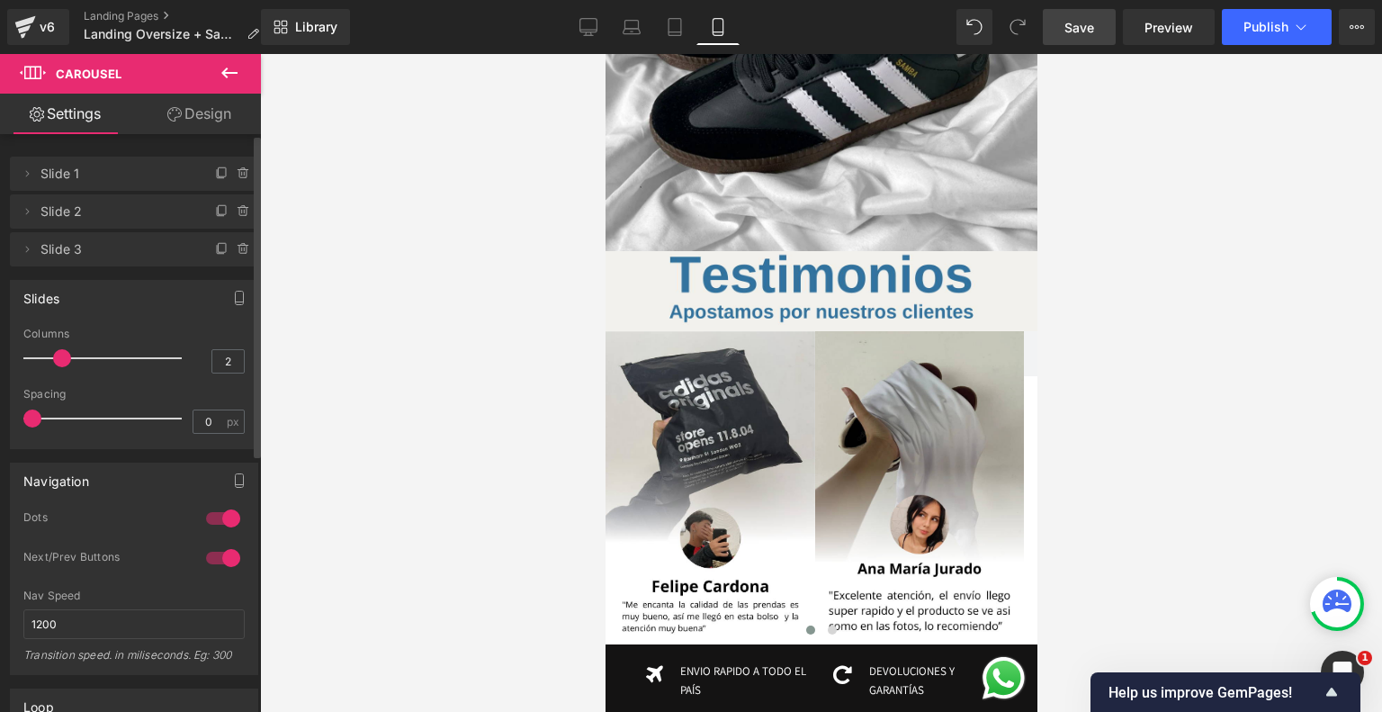
click at [1108, 22] on link "Save" at bounding box center [1079, 27] width 73 height 36
click at [1250, 31] on span "Publish" at bounding box center [1265, 27] width 45 height 14
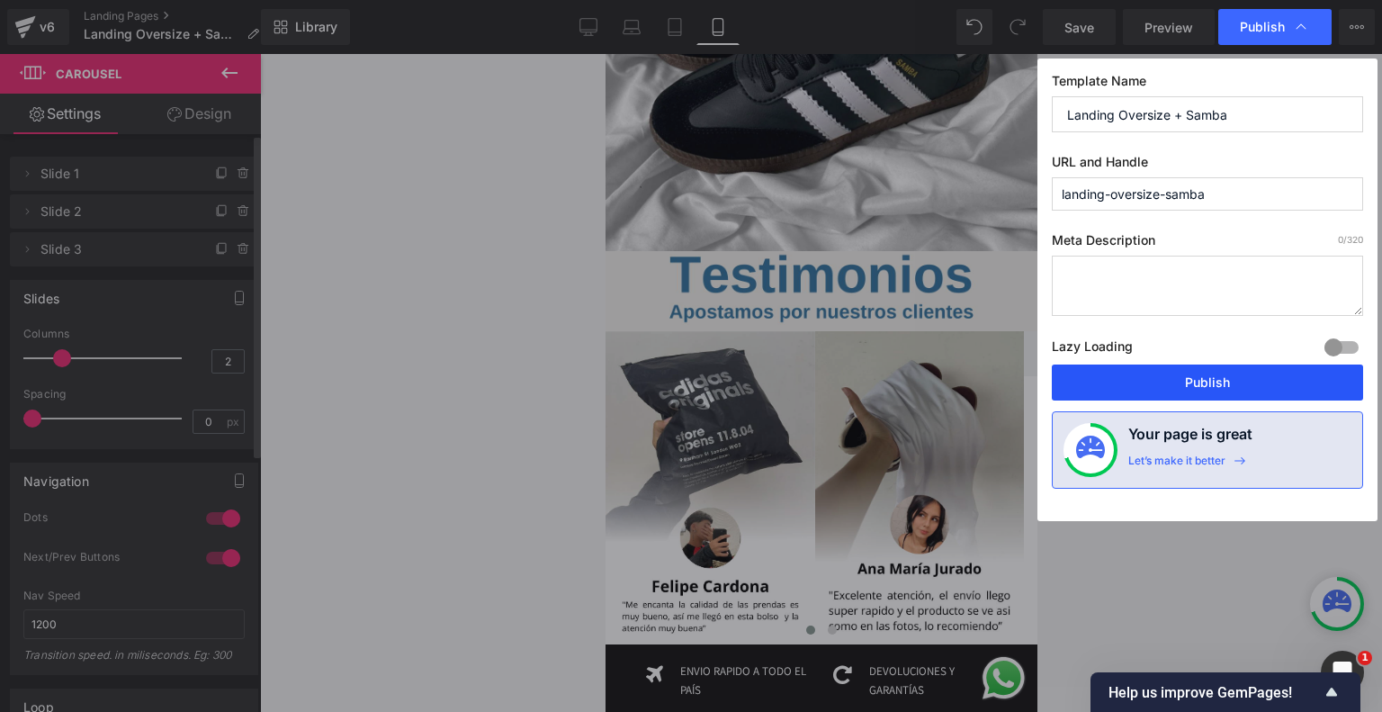
click at [1126, 381] on button "Publish" at bounding box center [1207, 382] width 311 height 36
